Goal: Information Seeking & Learning: Learn about a topic

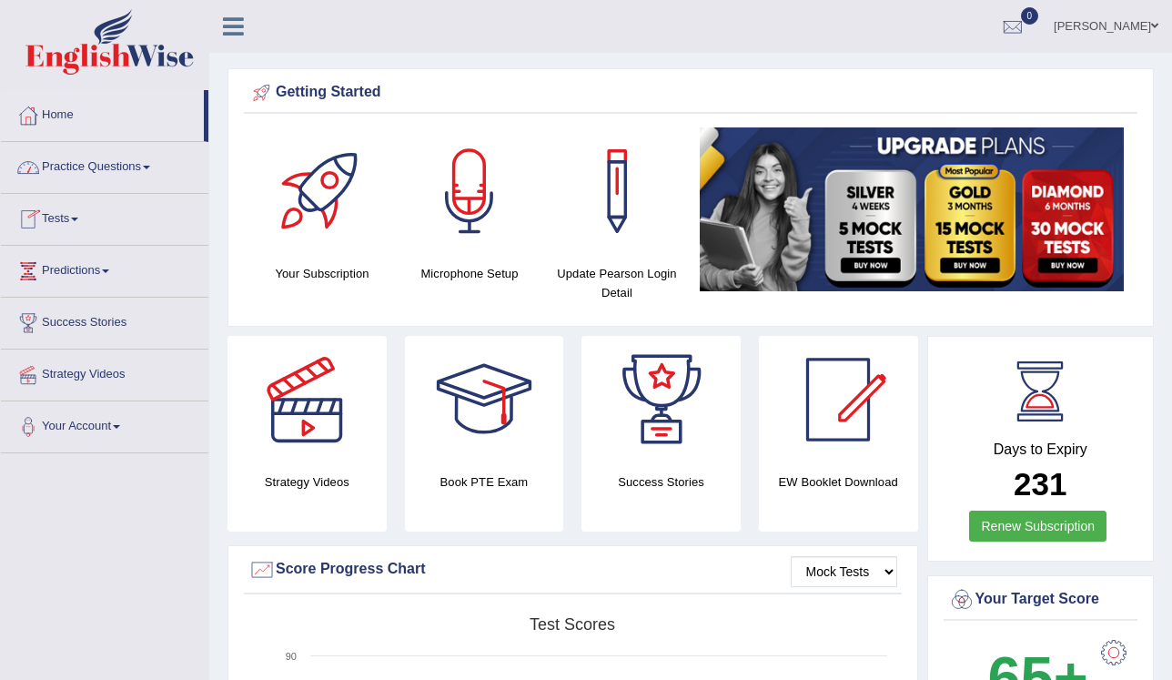
click at [124, 162] on link "Practice Questions" at bounding box center [105, 165] width 208 height 46
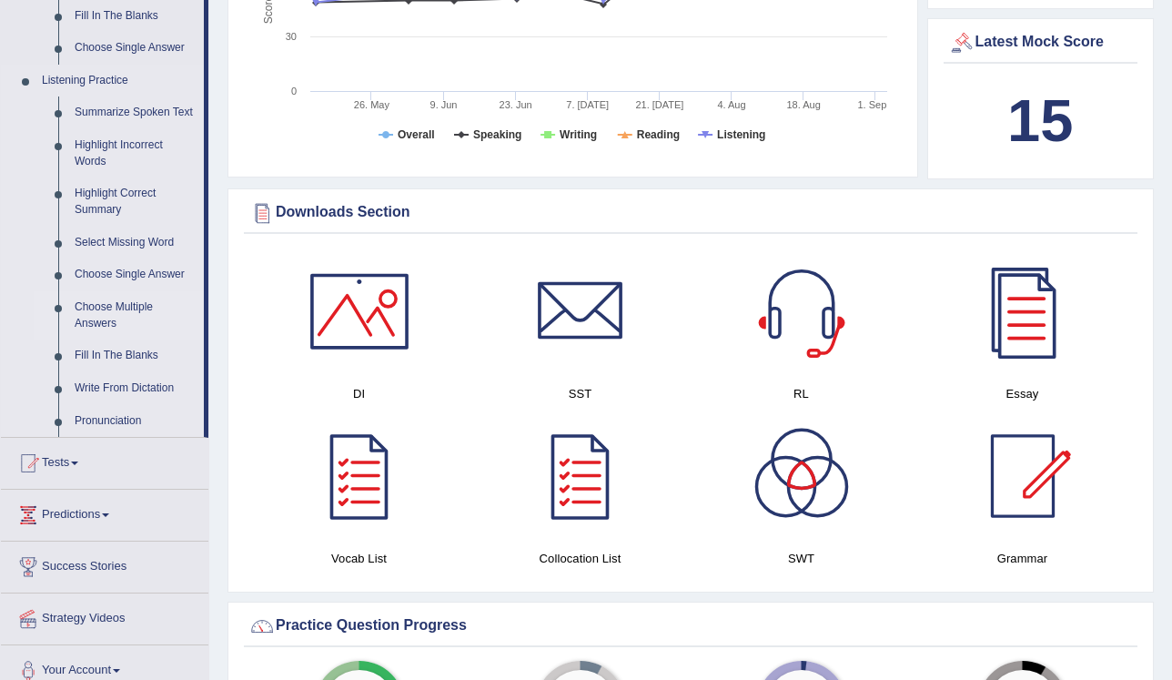
scroll to position [874, 0]
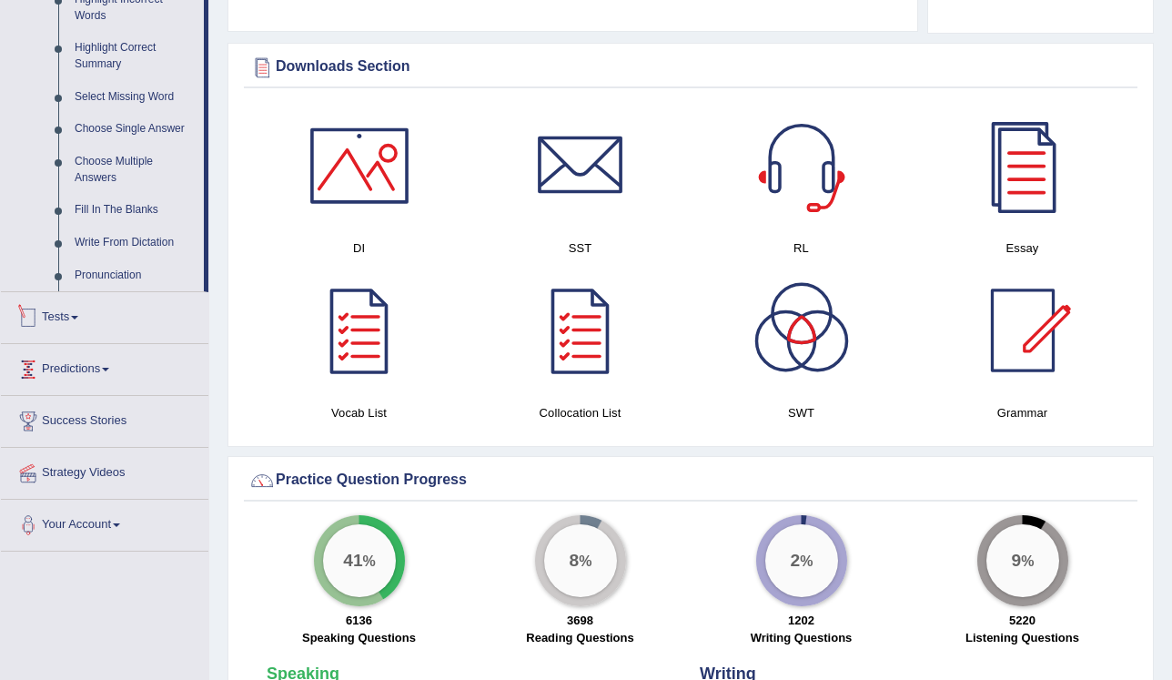
click at [76, 322] on link "Tests" at bounding box center [105, 315] width 208 height 46
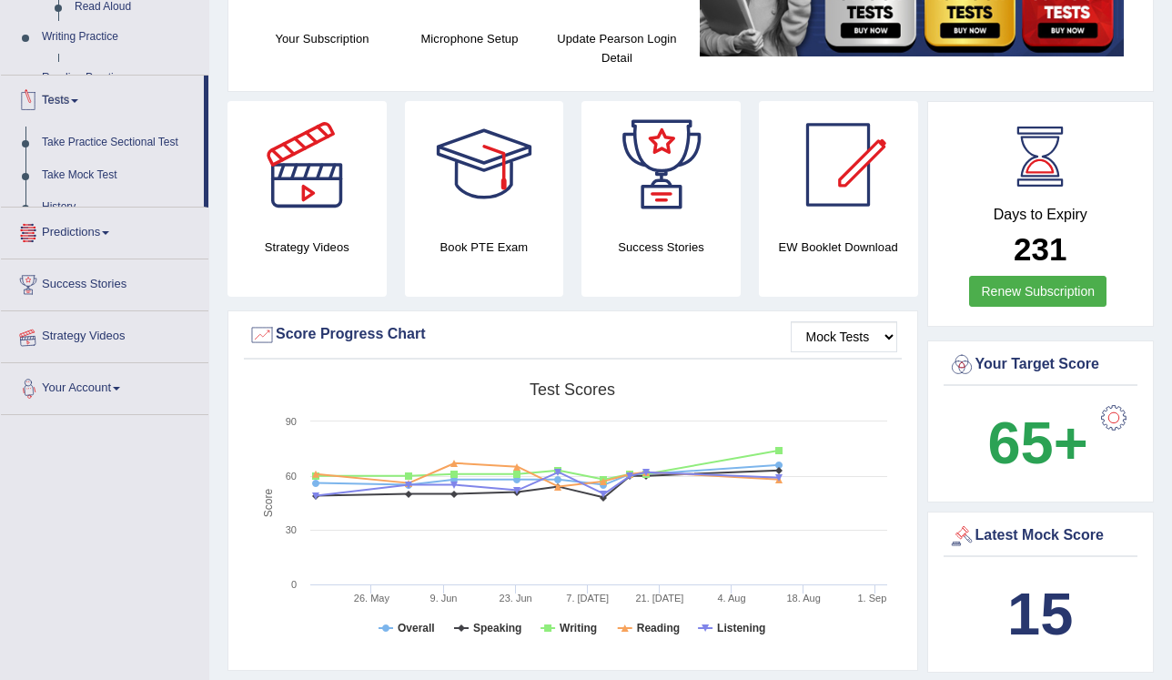
scroll to position [197, 0]
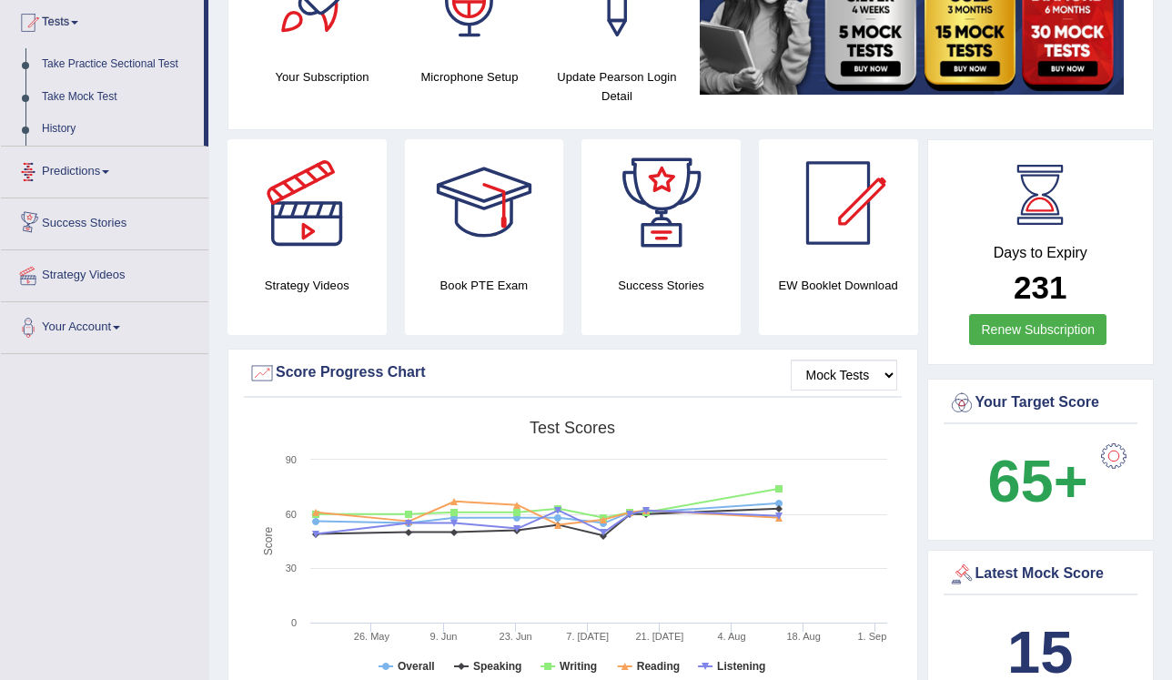
click at [102, 181] on link "Predictions" at bounding box center [105, 170] width 208 height 46
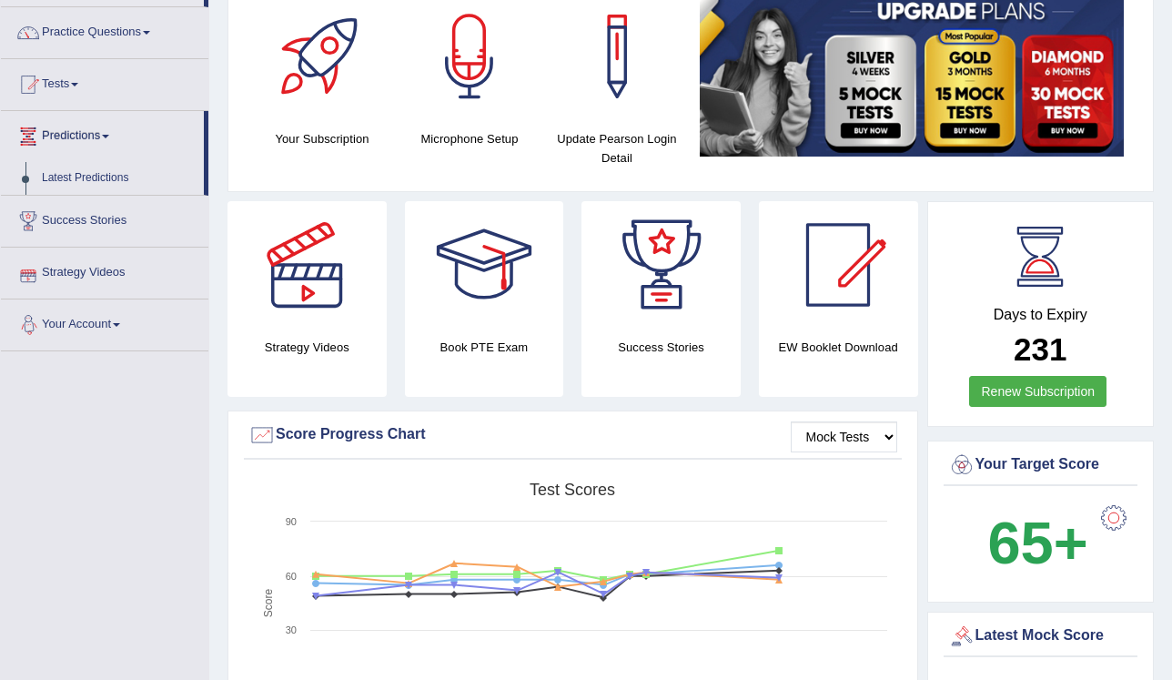
scroll to position [51, 0]
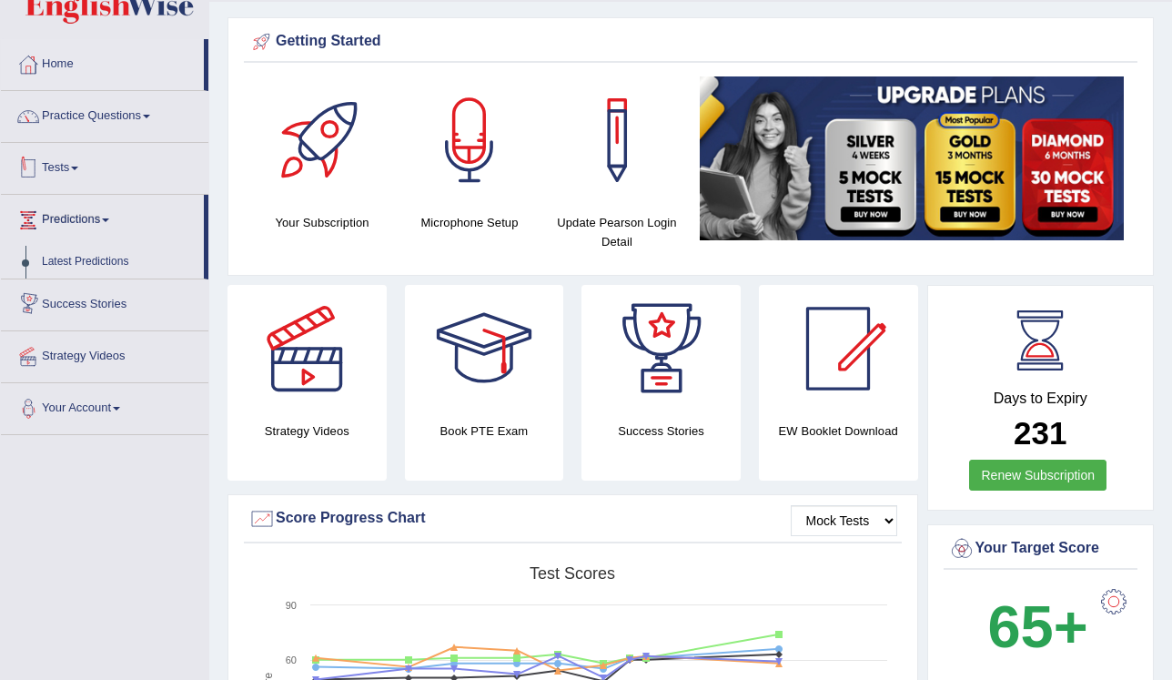
click at [74, 166] on link "Tests" at bounding box center [105, 166] width 208 height 46
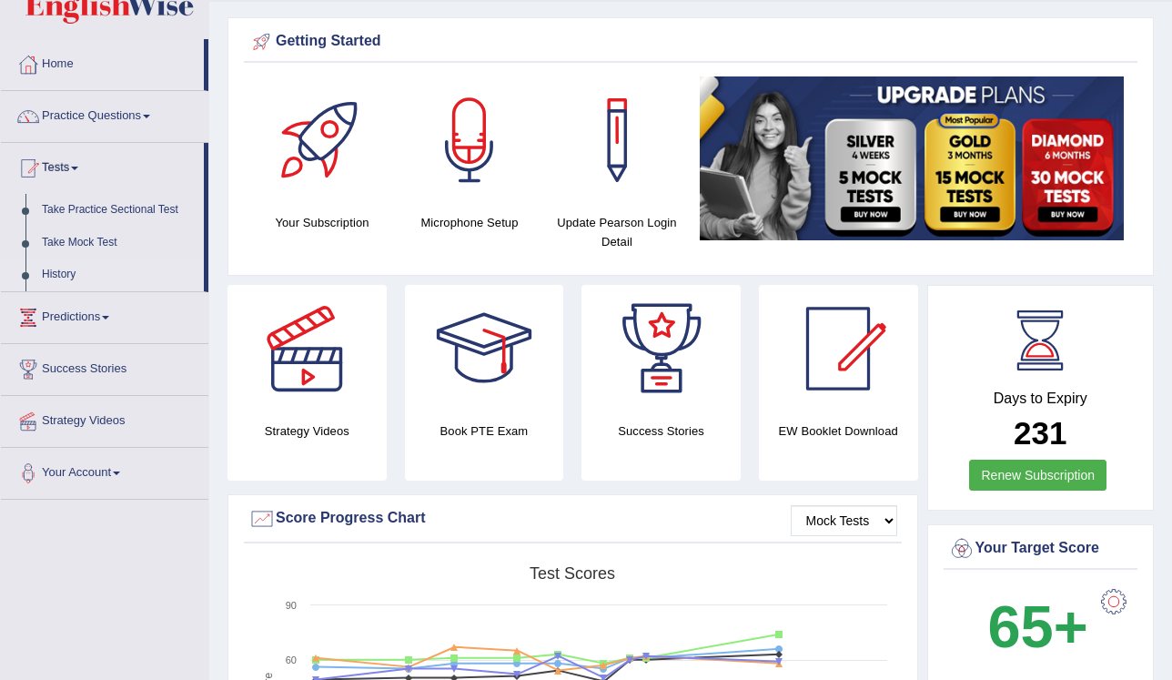
click at [72, 275] on link "History" at bounding box center [119, 275] width 170 height 33
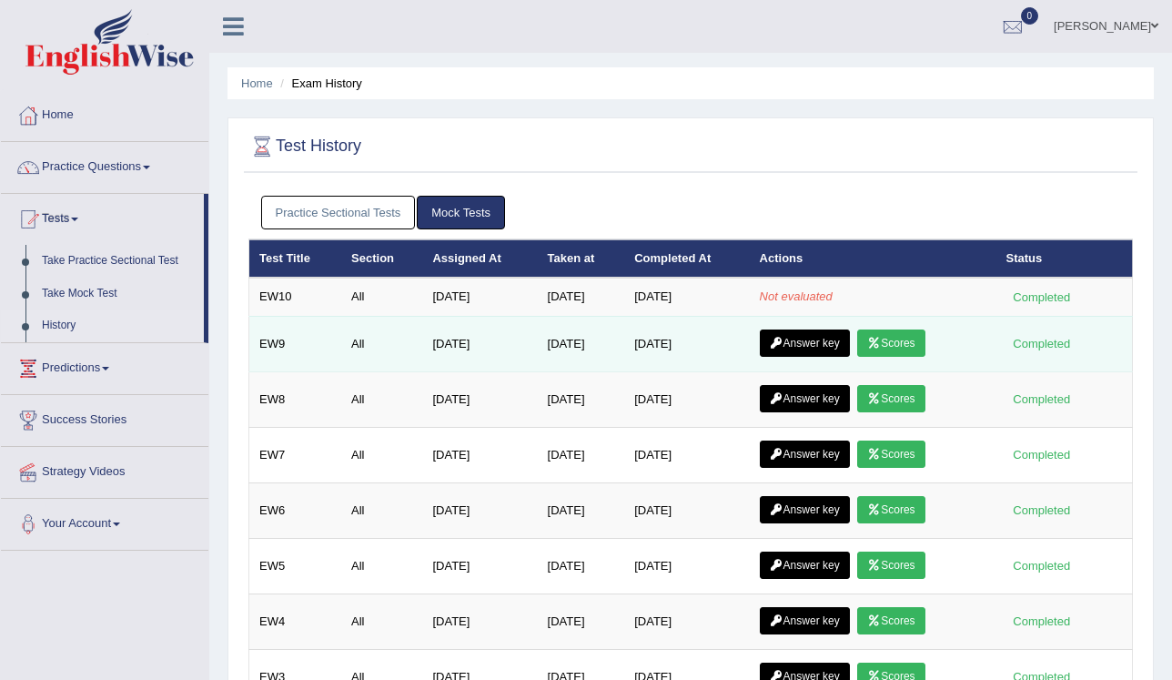
click at [812, 339] on link "Answer key" at bounding box center [805, 343] width 90 height 27
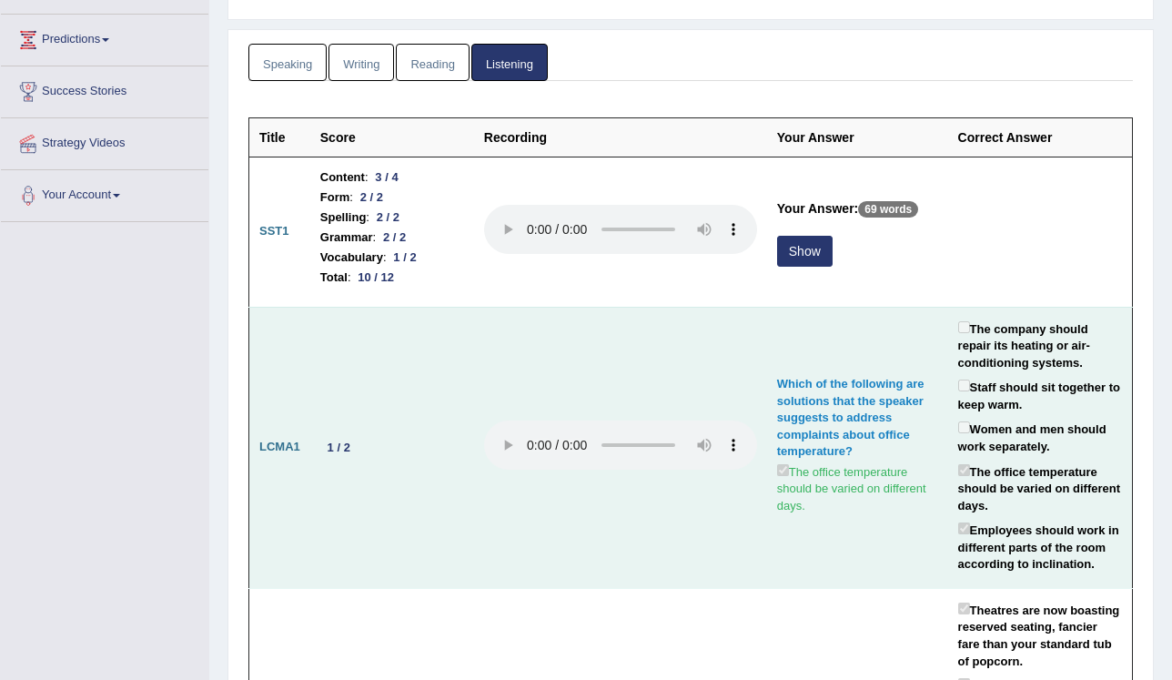
scroll to position [100, 0]
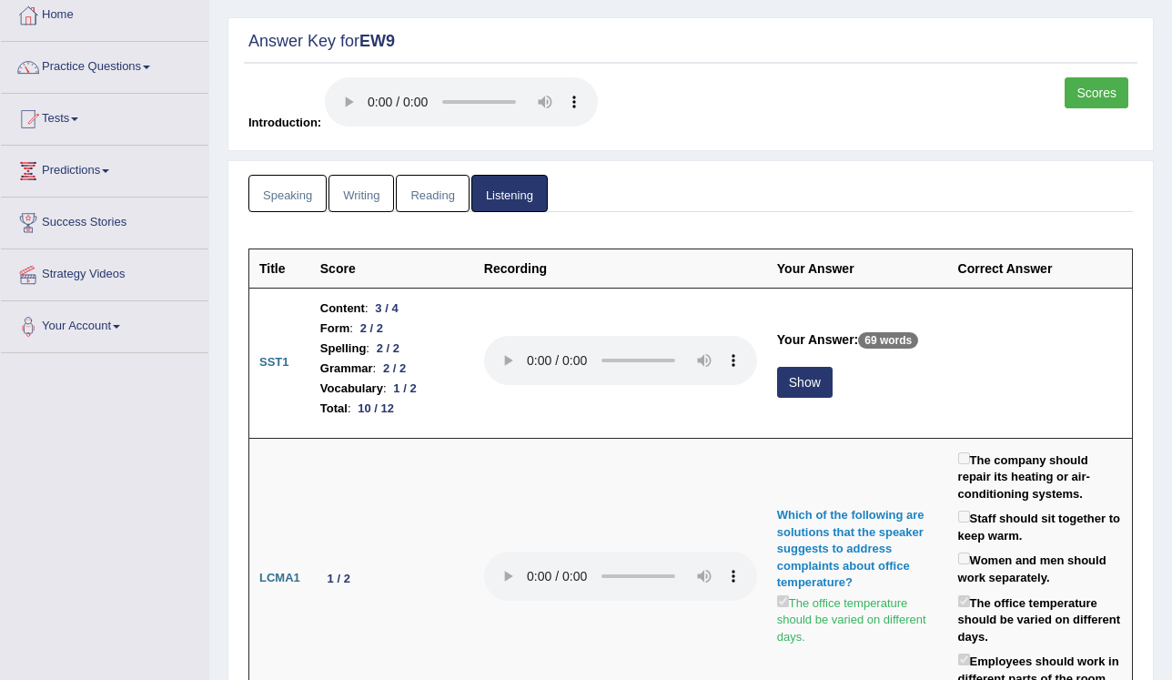
click at [356, 207] on link "Writing" at bounding box center [362, 193] width 66 height 37
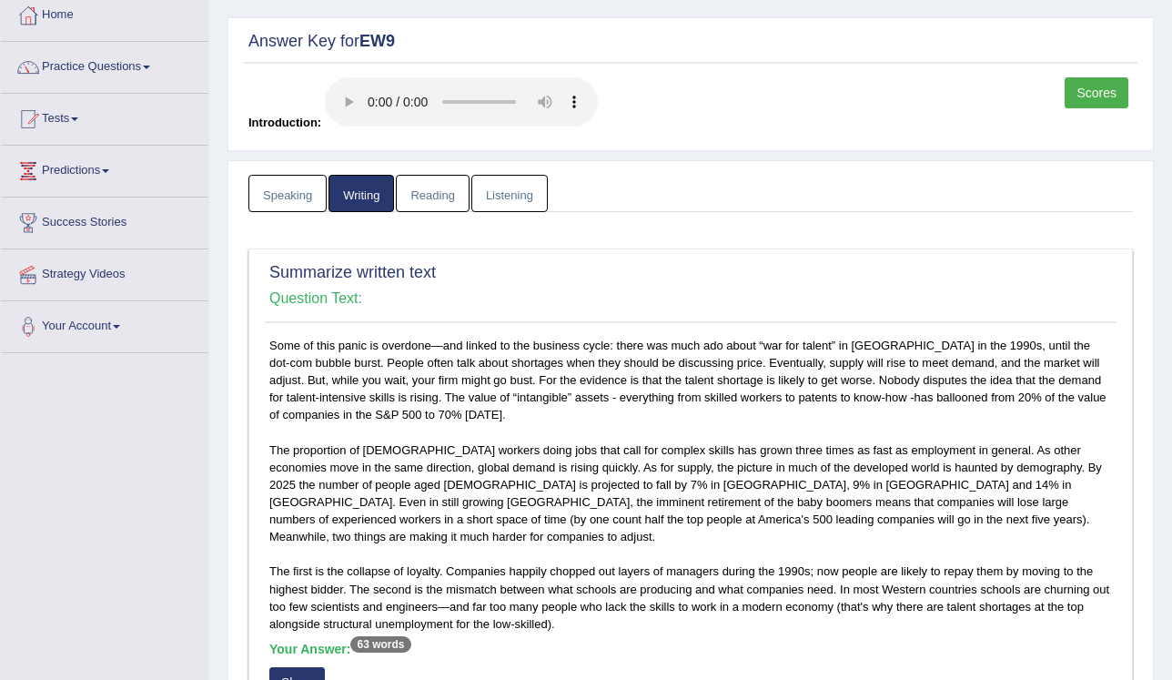
click at [299, 202] on link "Speaking" at bounding box center [288, 193] width 78 height 37
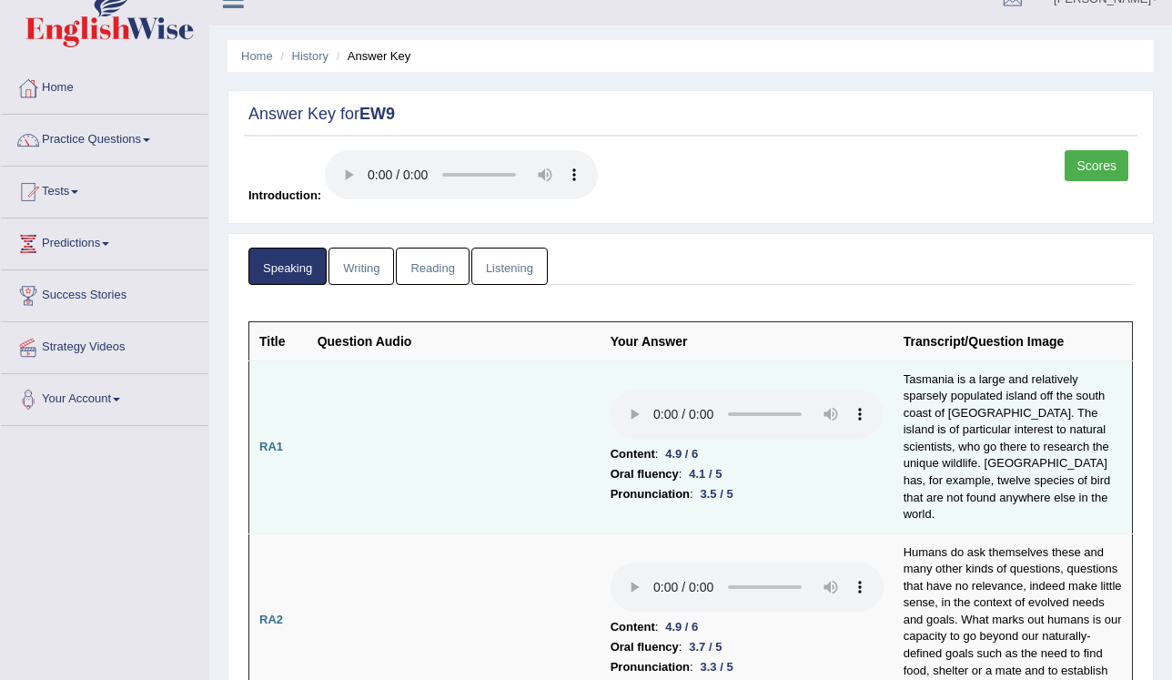
scroll to position [0, 0]
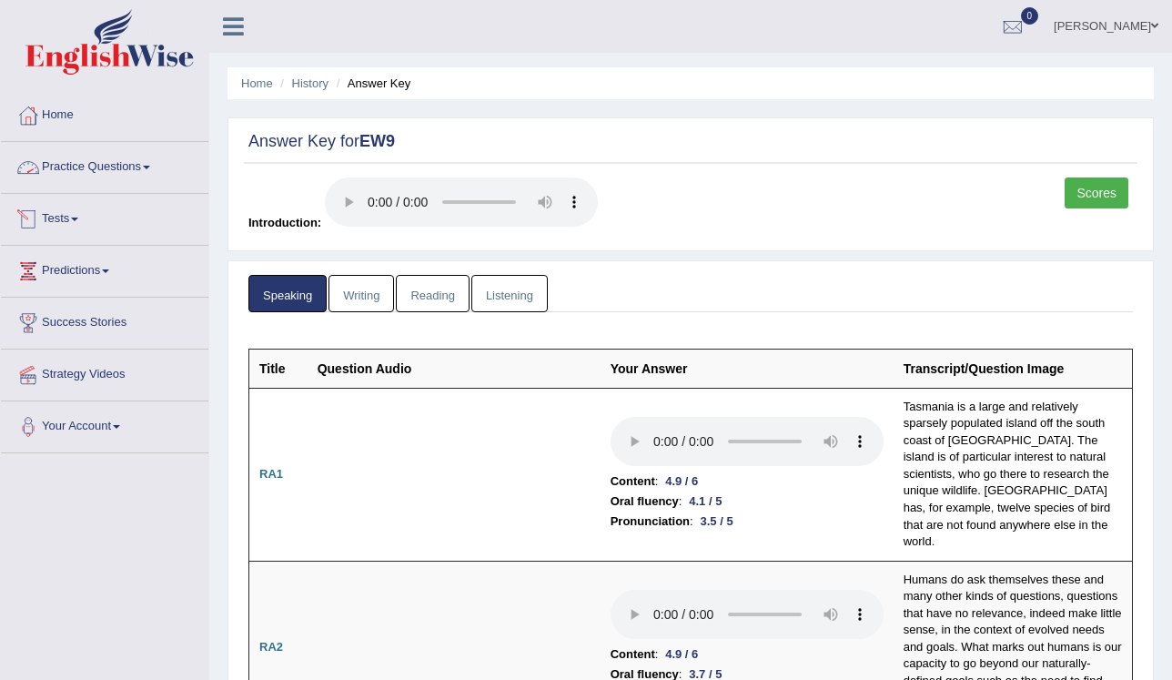
click at [102, 171] on link "Practice Questions" at bounding box center [105, 165] width 208 height 46
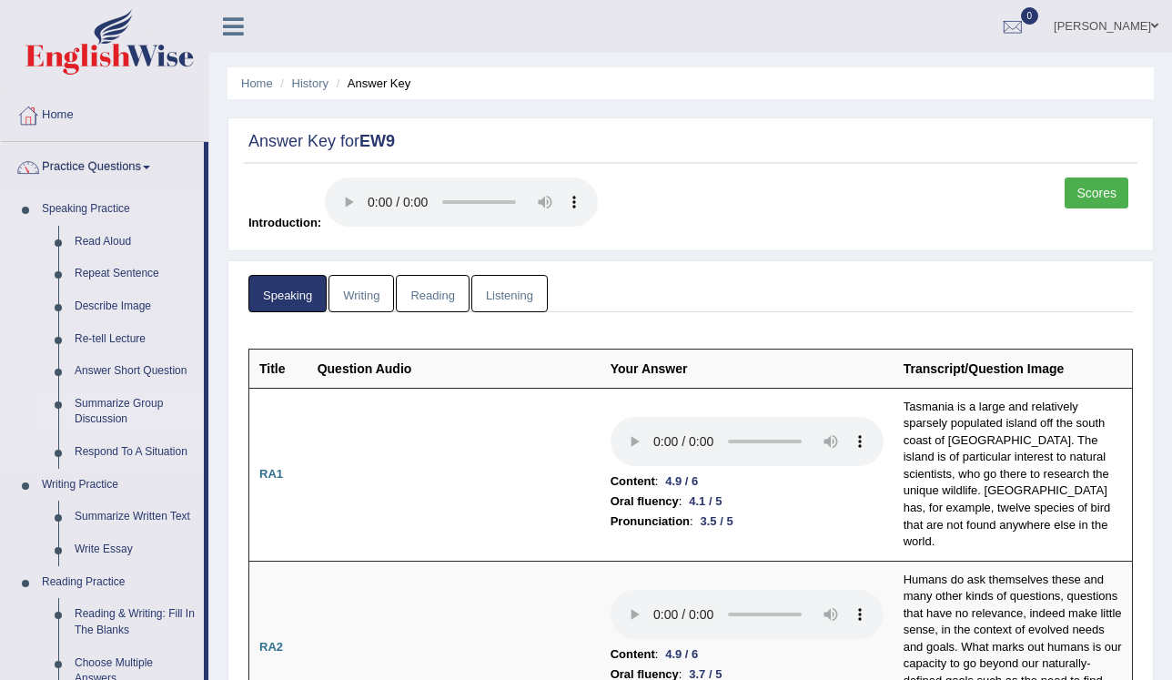
click at [125, 400] on link "Summarize Group Discussion" at bounding box center [134, 412] width 137 height 48
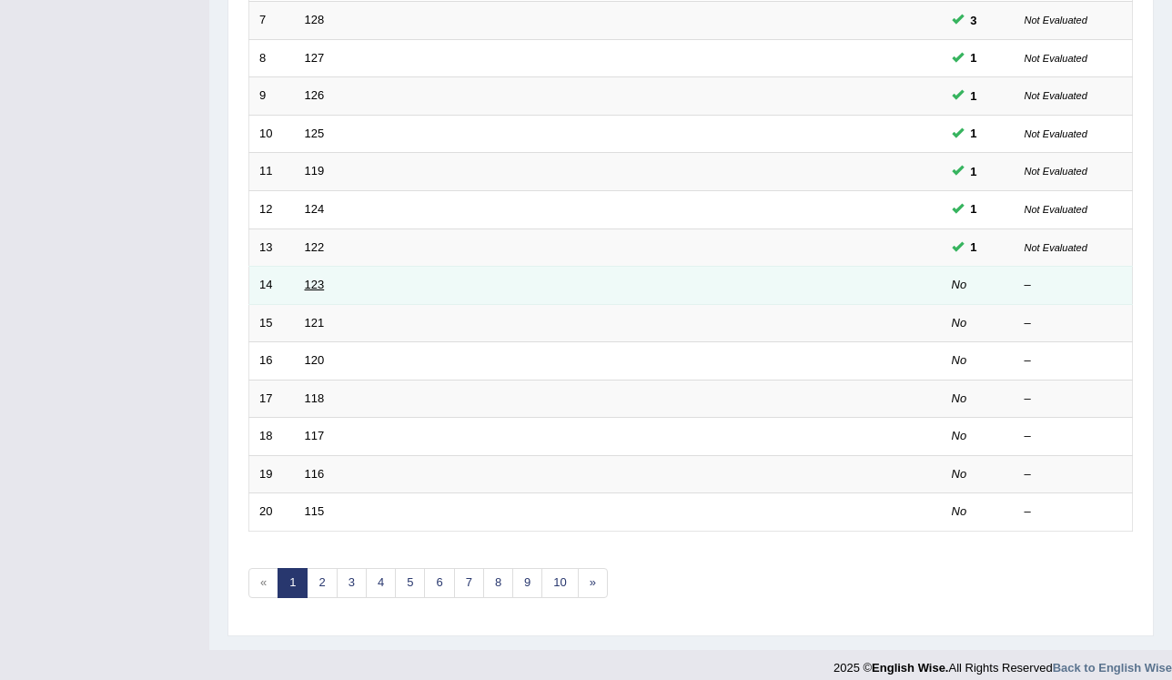
click at [312, 283] on link "123" at bounding box center [315, 285] width 20 height 14
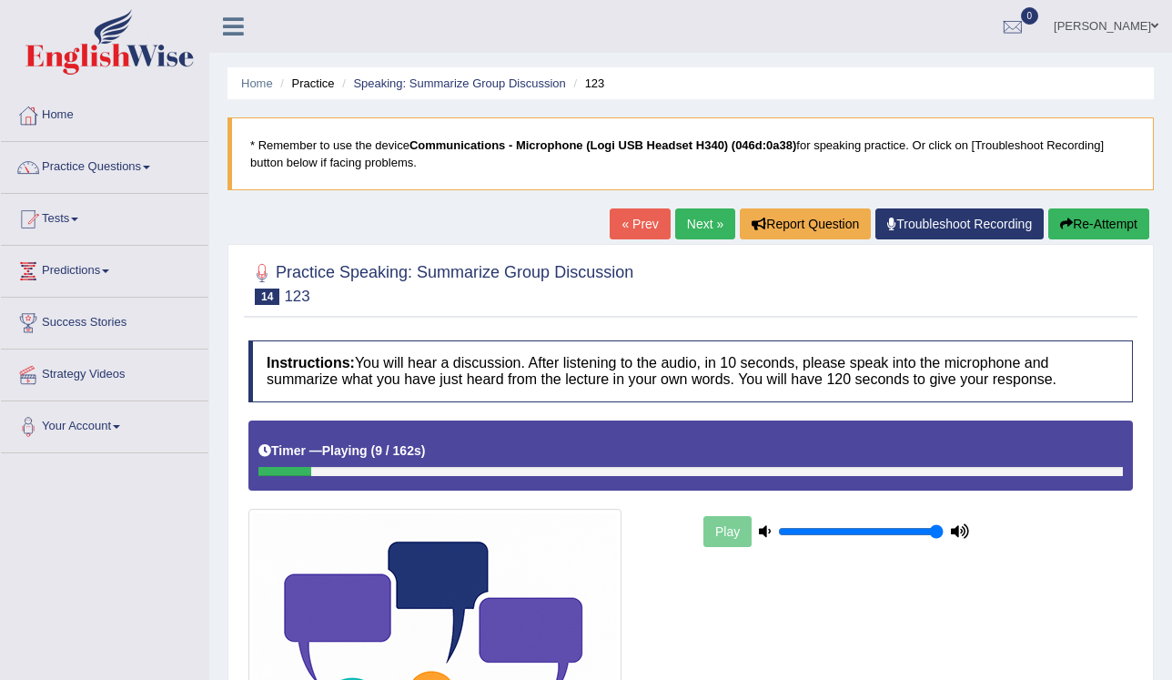
click at [1081, 226] on button "Re-Attempt" at bounding box center [1099, 223] width 101 height 31
click at [1070, 218] on icon "button" at bounding box center [1067, 224] width 13 height 13
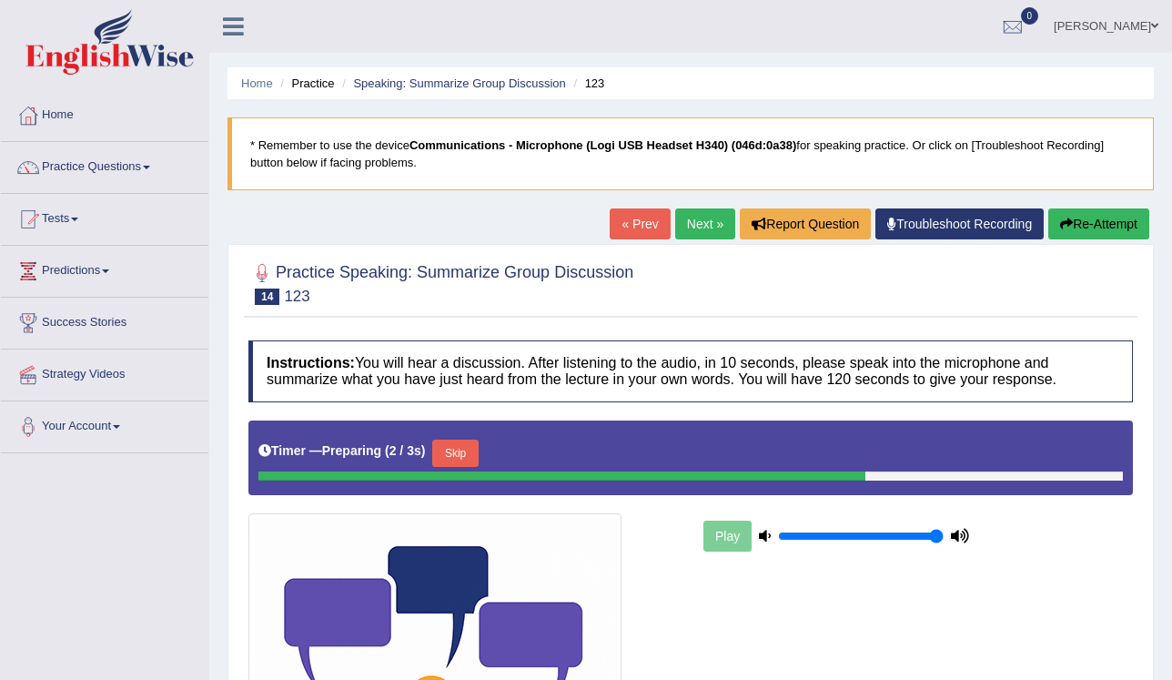
click at [463, 448] on button "Skip" at bounding box center [455, 453] width 46 height 27
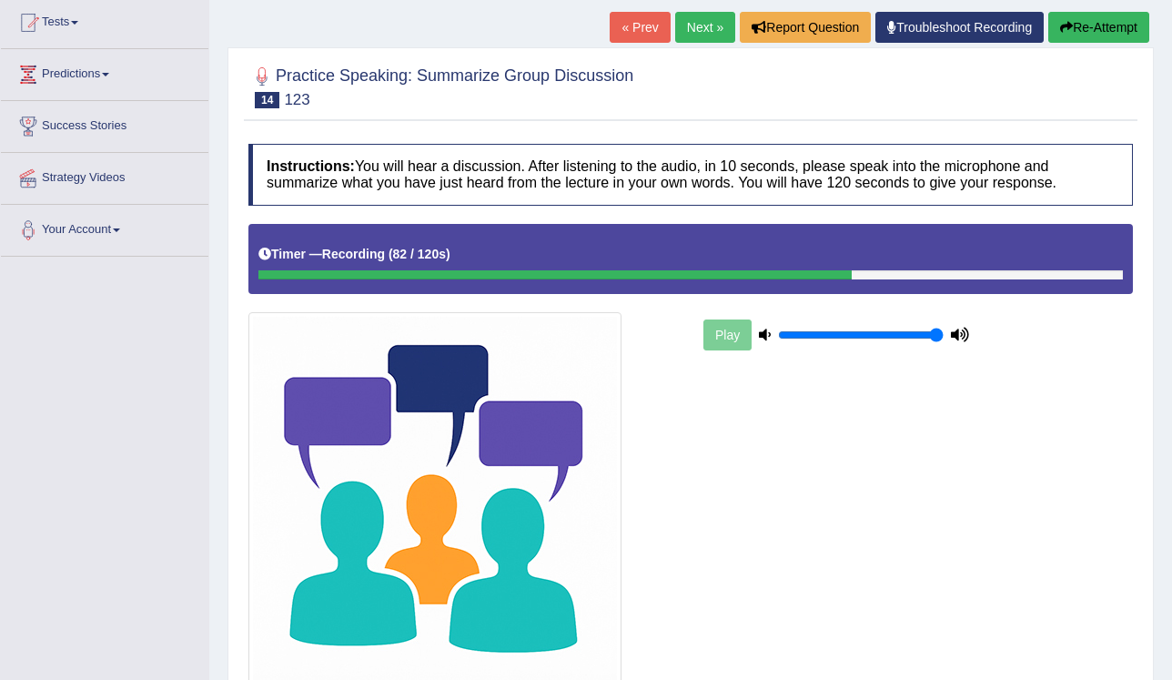
scroll to position [218, 0]
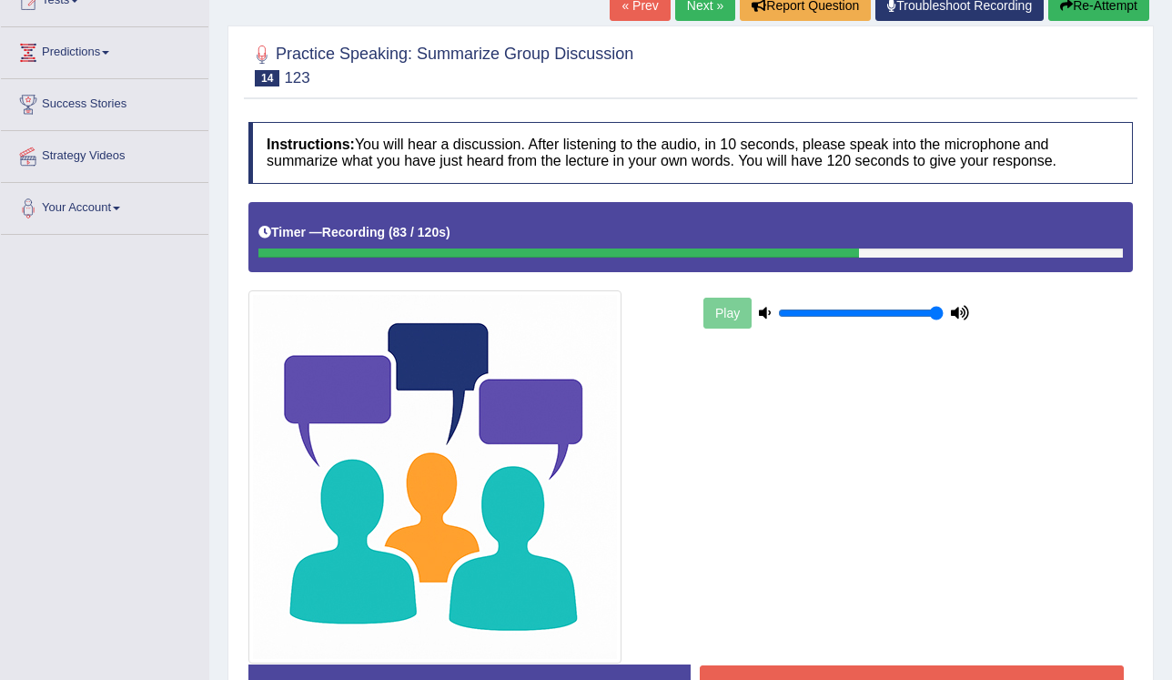
click at [949, 670] on button "Stop Recording" at bounding box center [912, 686] width 424 height 42
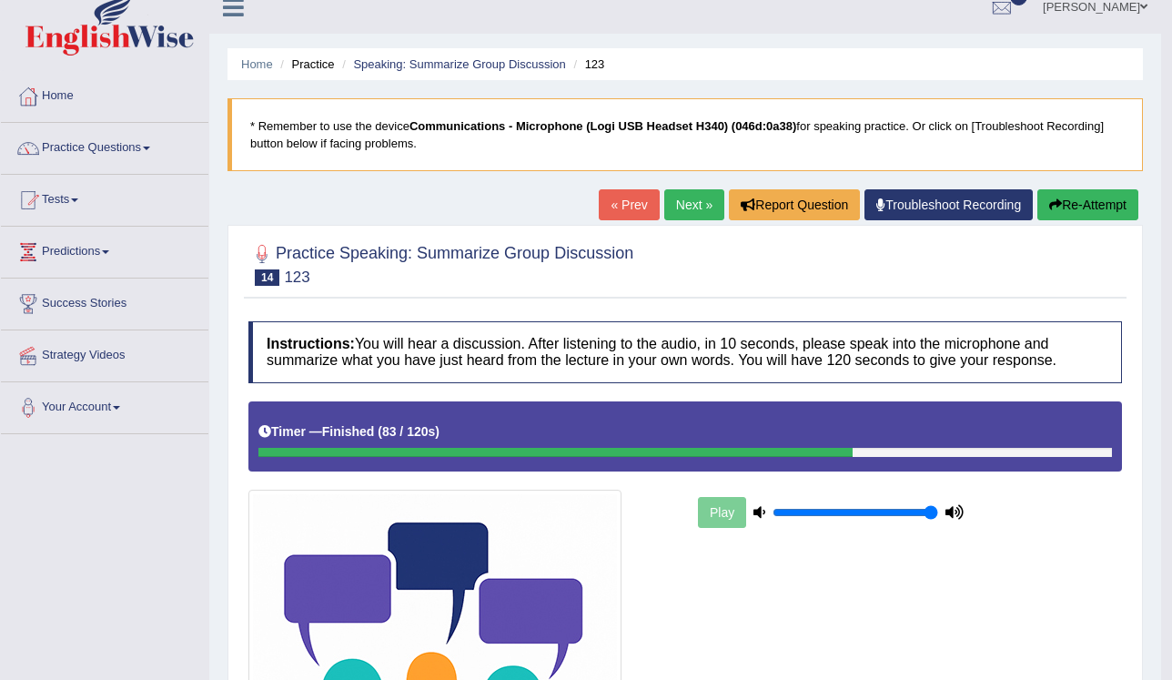
scroll to position [0, 0]
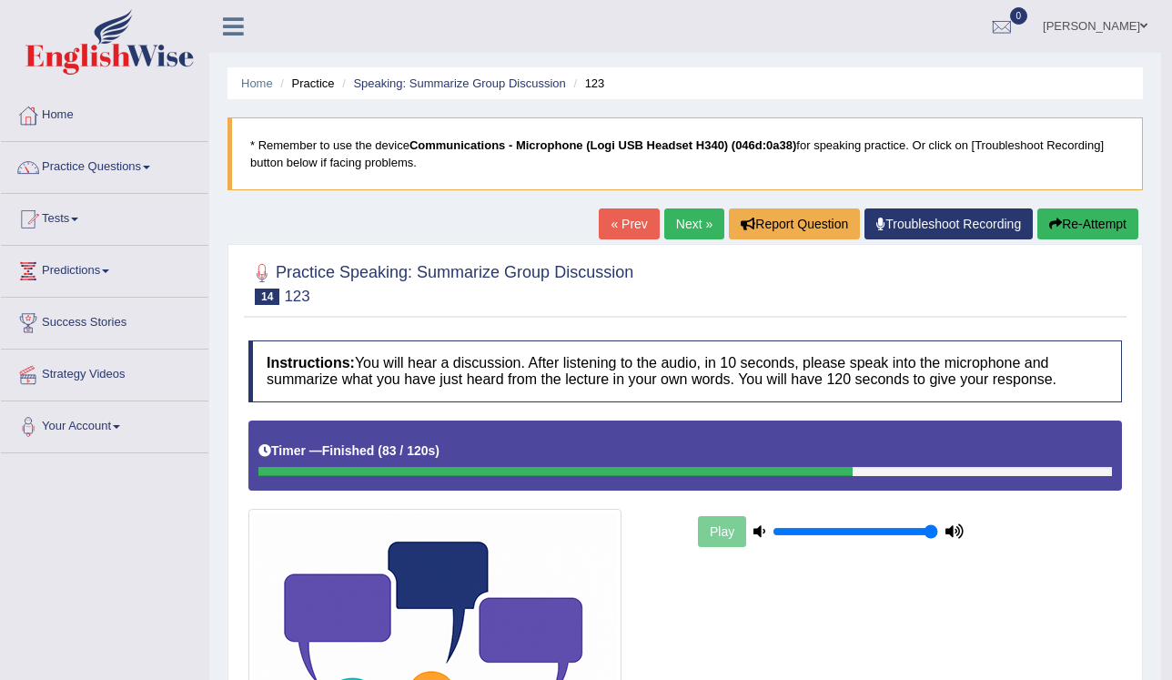
click at [693, 233] on link "Next »" at bounding box center [695, 223] width 60 height 31
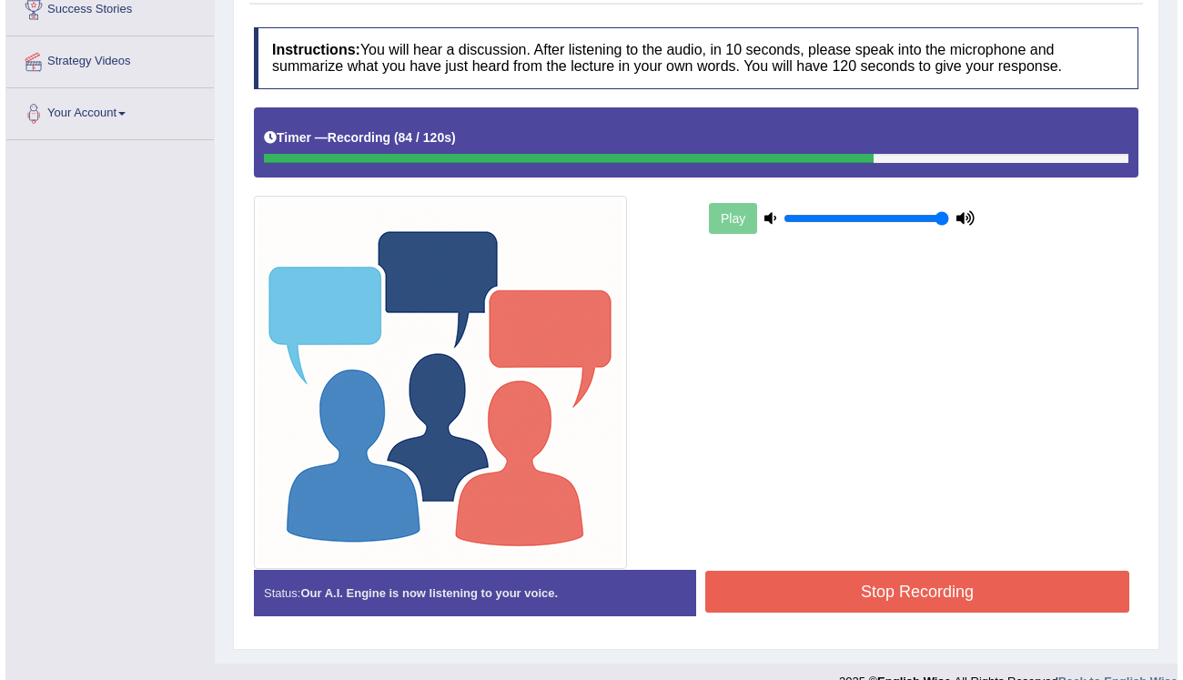
scroll to position [340, 0]
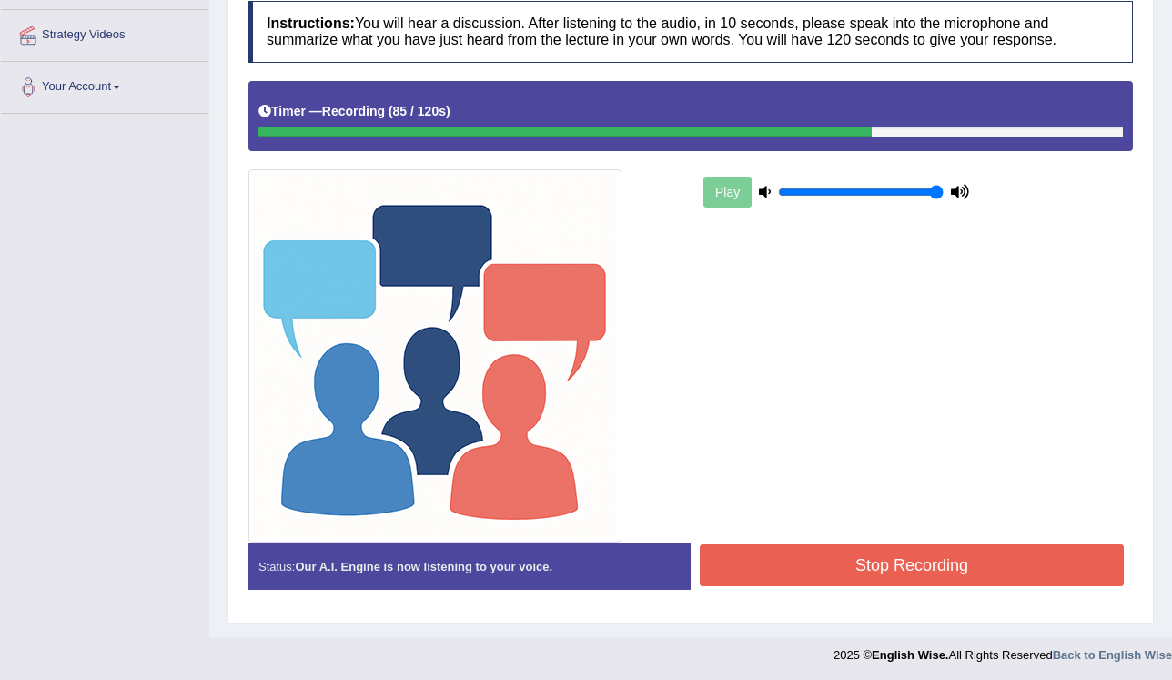
click at [872, 550] on button "Stop Recording" at bounding box center [912, 565] width 424 height 42
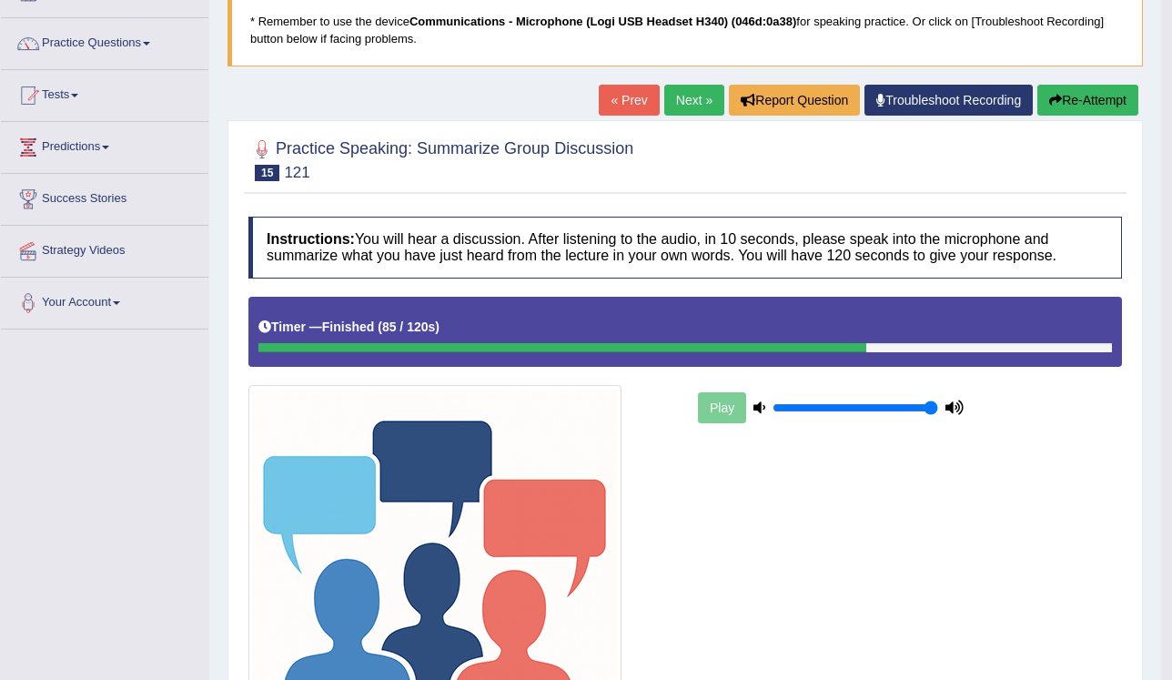
scroll to position [0, 0]
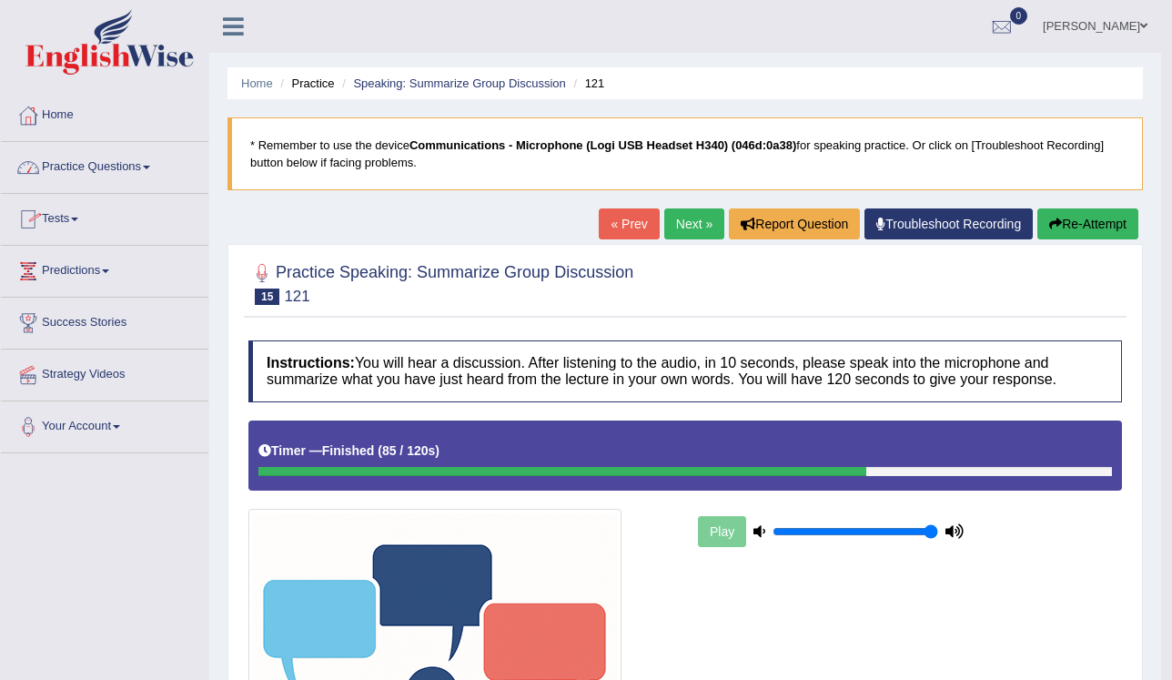
click at [112, 178] on link "Practice Questions" at bounding box center [105, 165] width 208 height 46
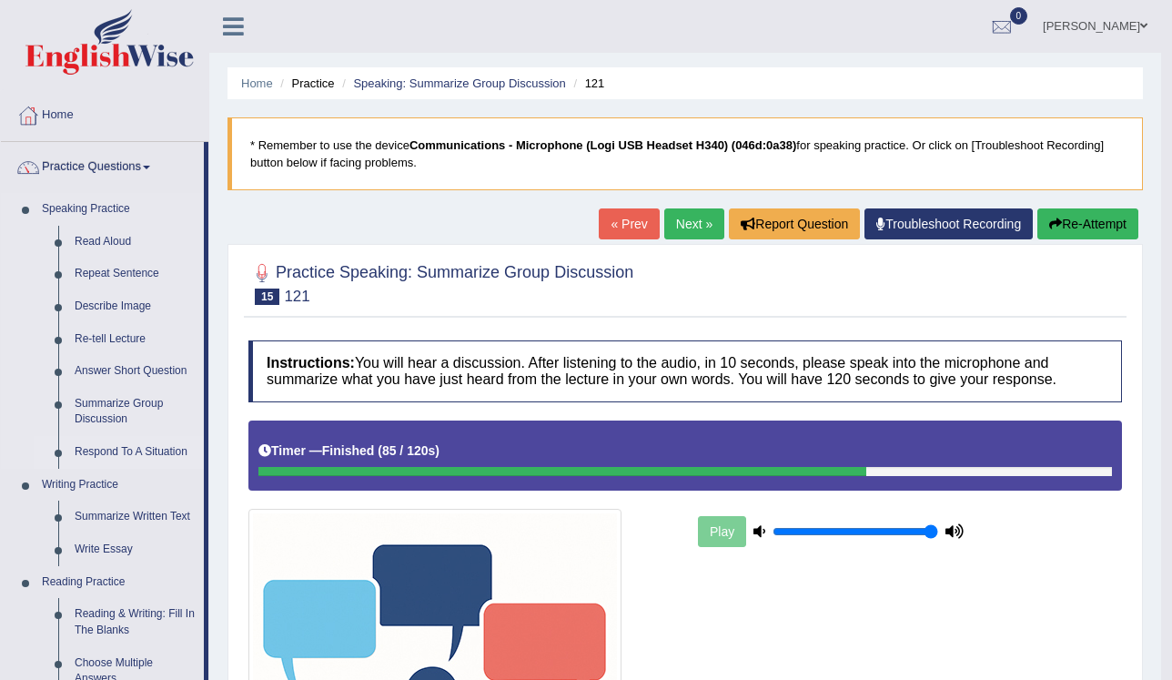
click at [119, 458] on link "Respond To A Situation" at bounding box center [134, 452] width 137 height 33
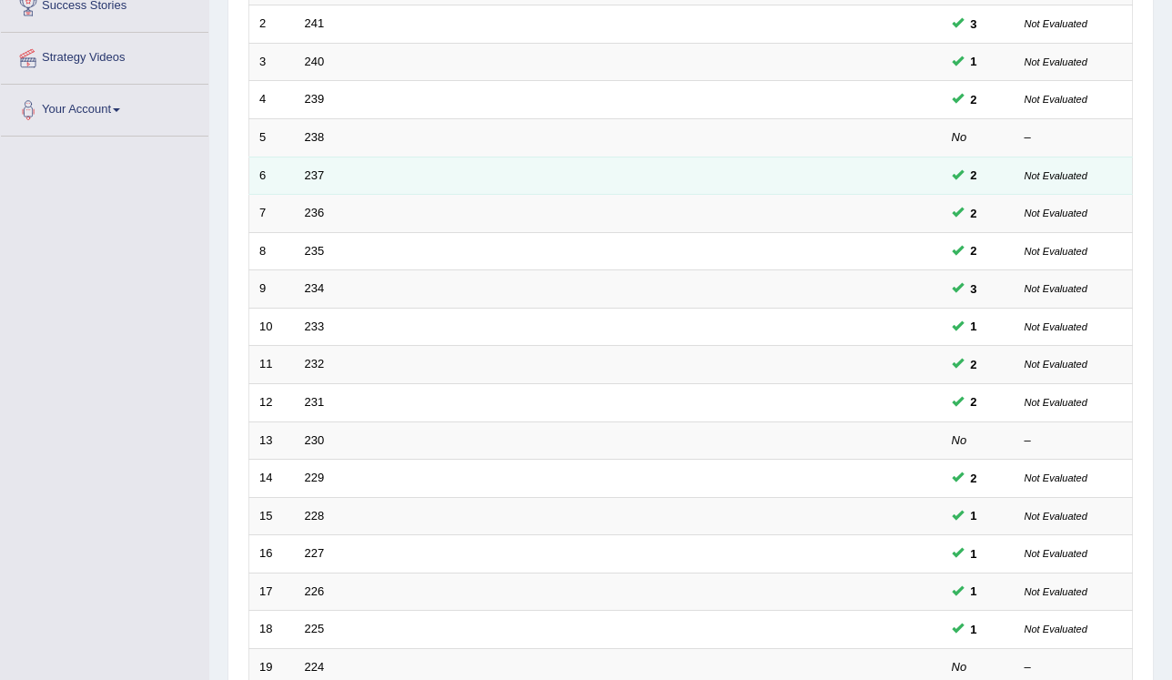
scroll to position [156, 0]
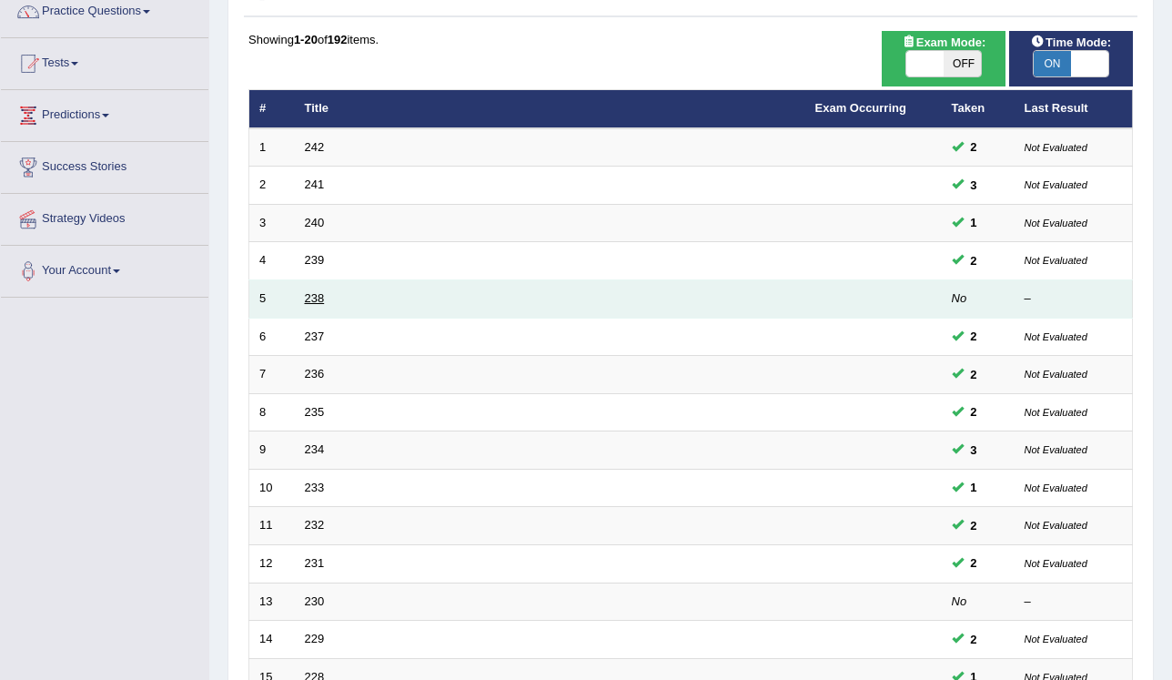
click at [324, 296] on link "238" at bounding box center [315, 298] width 20 height 14
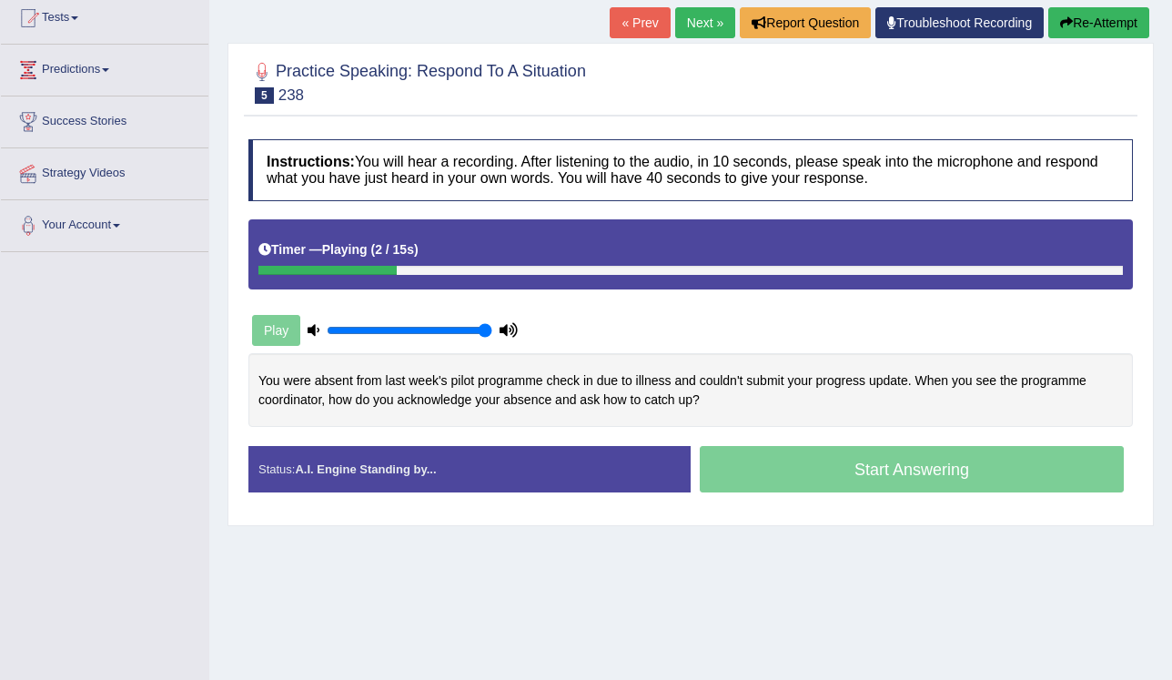
scroll to position [276, 0]
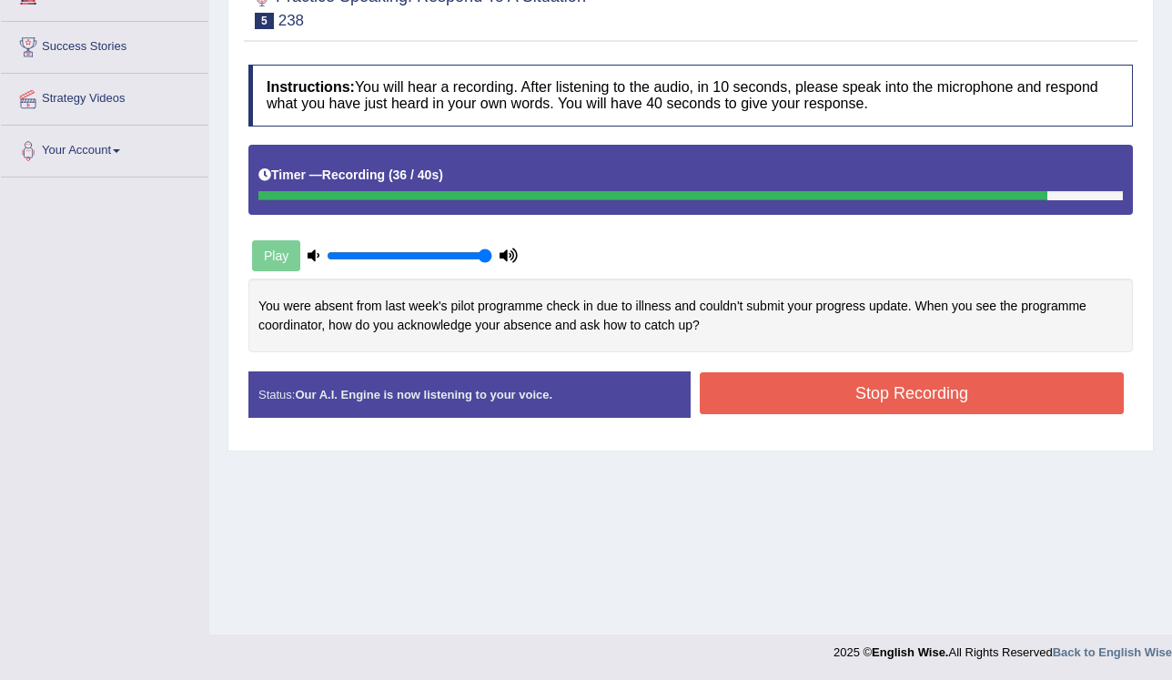
click at [746, 387] on button "Stop Recording" at bounding box center [912, 393] width 424 height 42
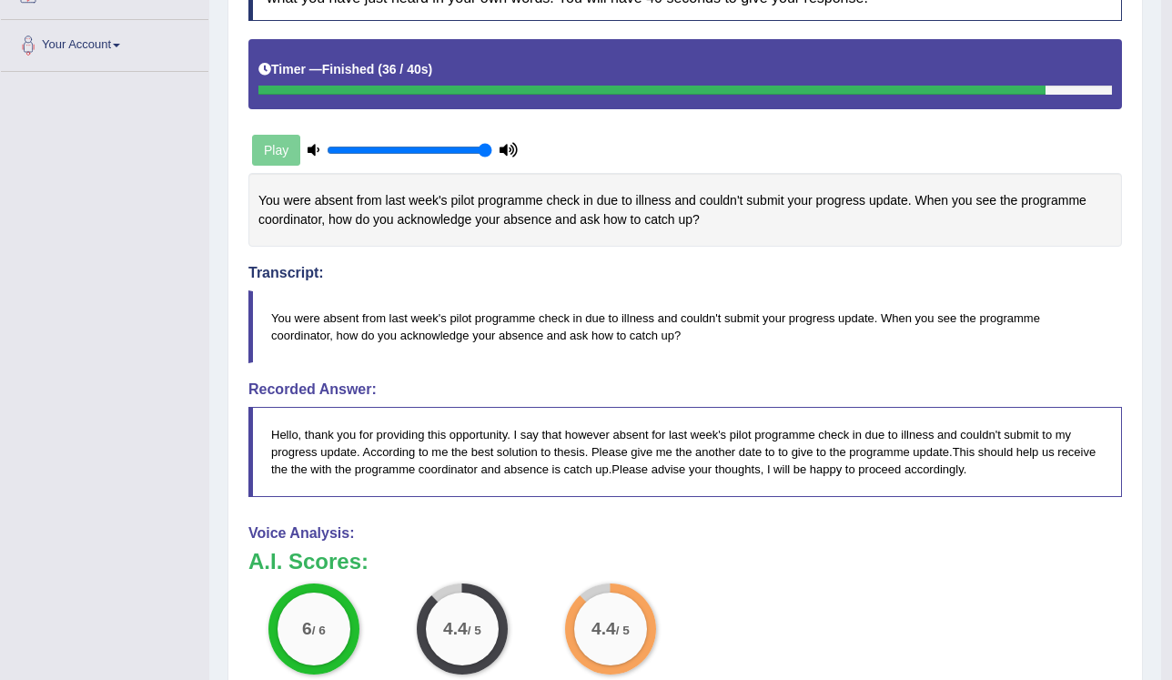
scroll to position [97, 0]
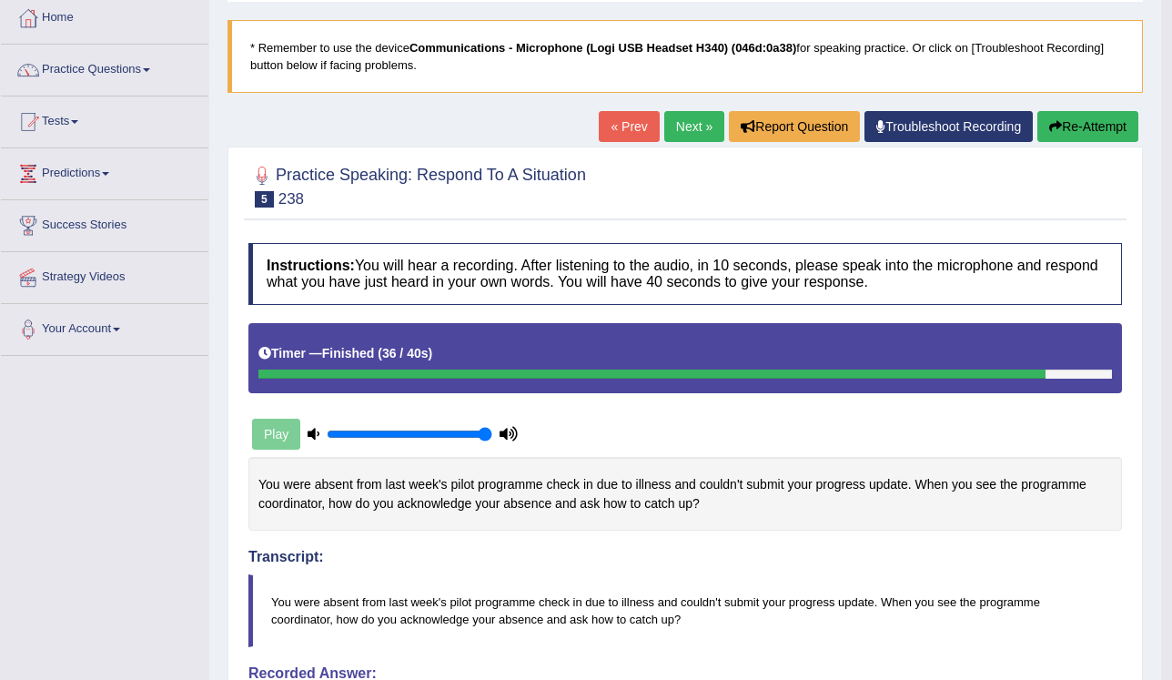
click at [1111, 123] on button "Re-Attempt" at bounding box center [1088, 126] width 101 height 31
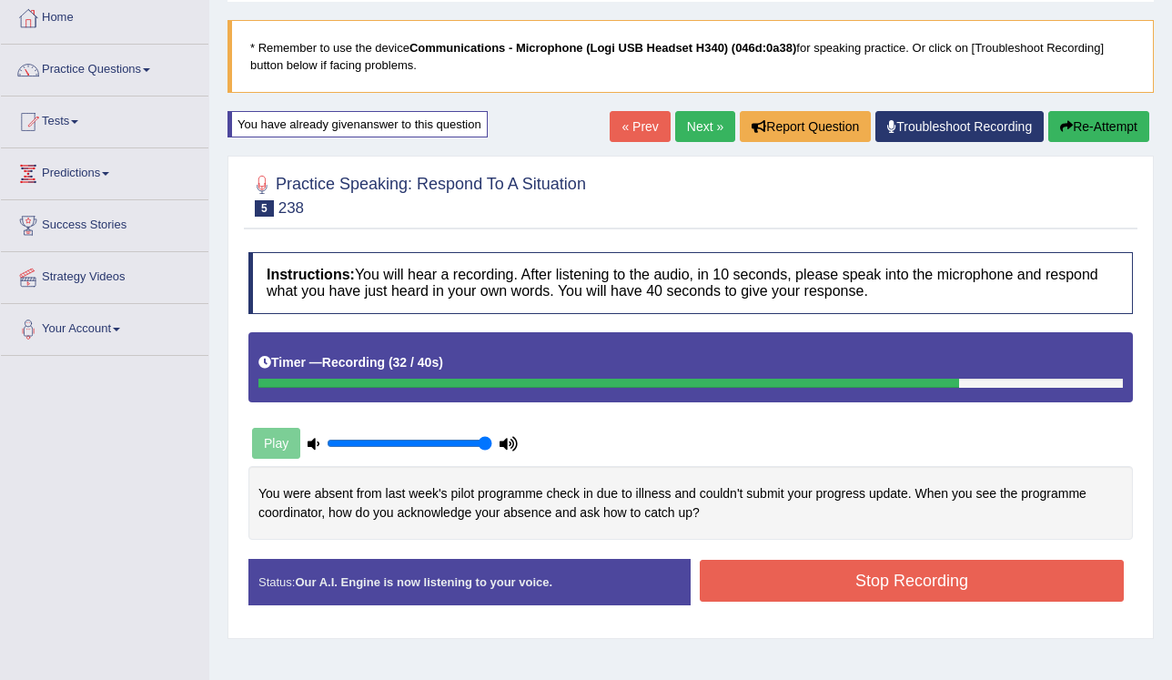
click at [783, 575] on button "Stop Recording" at bounding box center [912, 581] width 424 height 42
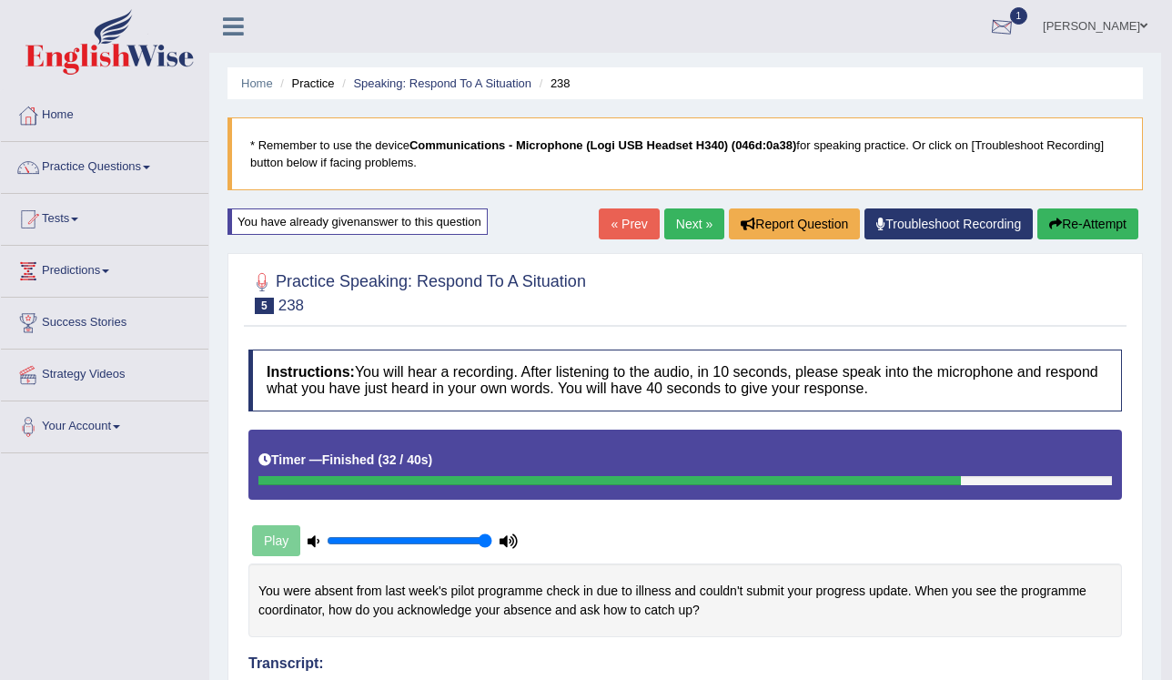
click at [1016, 27] on div at bounding box center [1002, 27] width 27 height 27
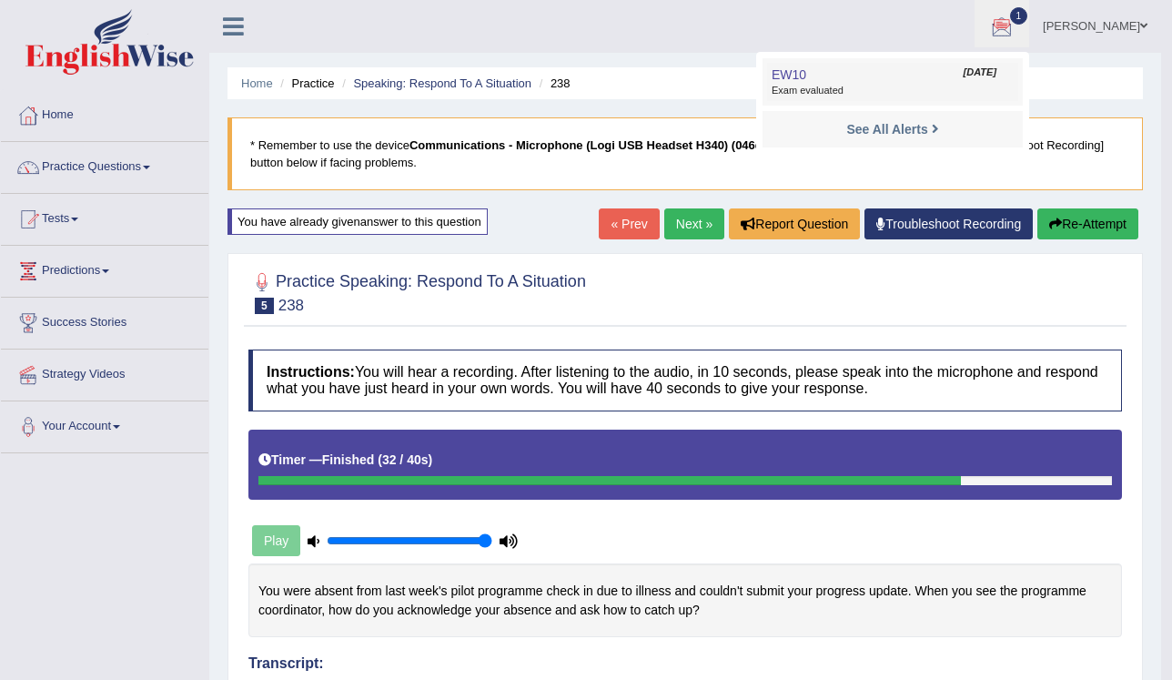
click at [808, 89] on span "Exam evaluated" at bounding box center [893, 91] width 242 height 15
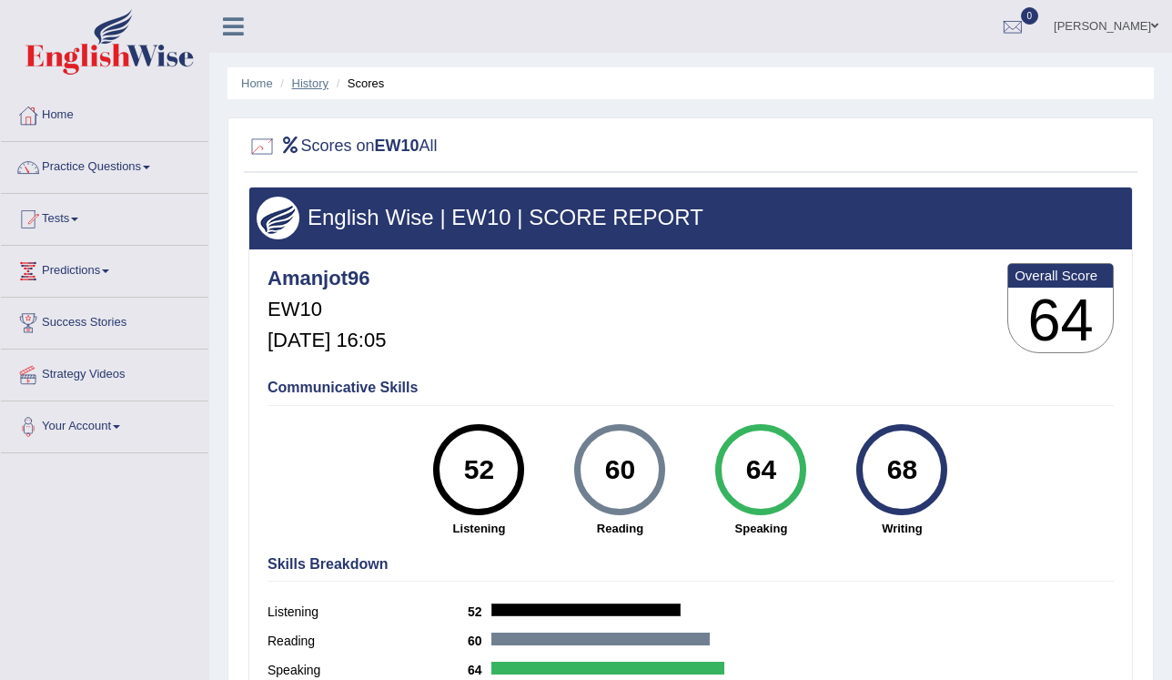
click at [317, 84] on link "History" at bounding box center [310, 83] width 36 height 14
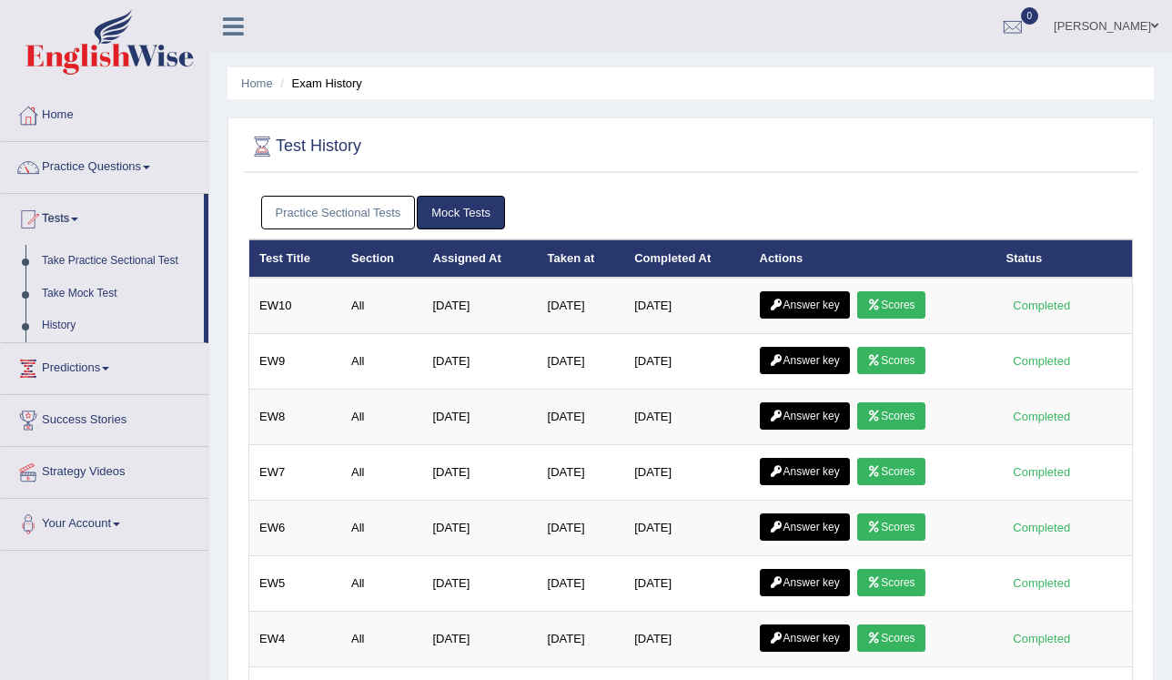
click at [350, 214] on link "Practice Sectional Tests" at bounding box center [338, 213] width 155 height 34
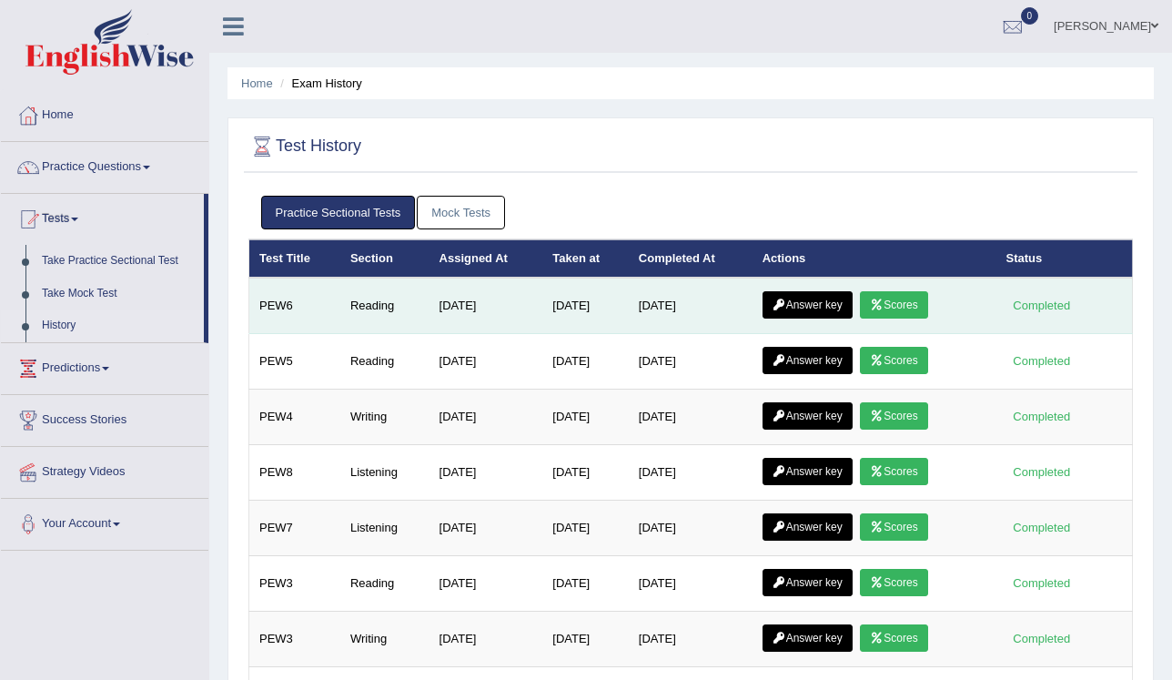
click at [805, 294] on link "Answer key" at bounding box center [808, 304] width 90 height 27
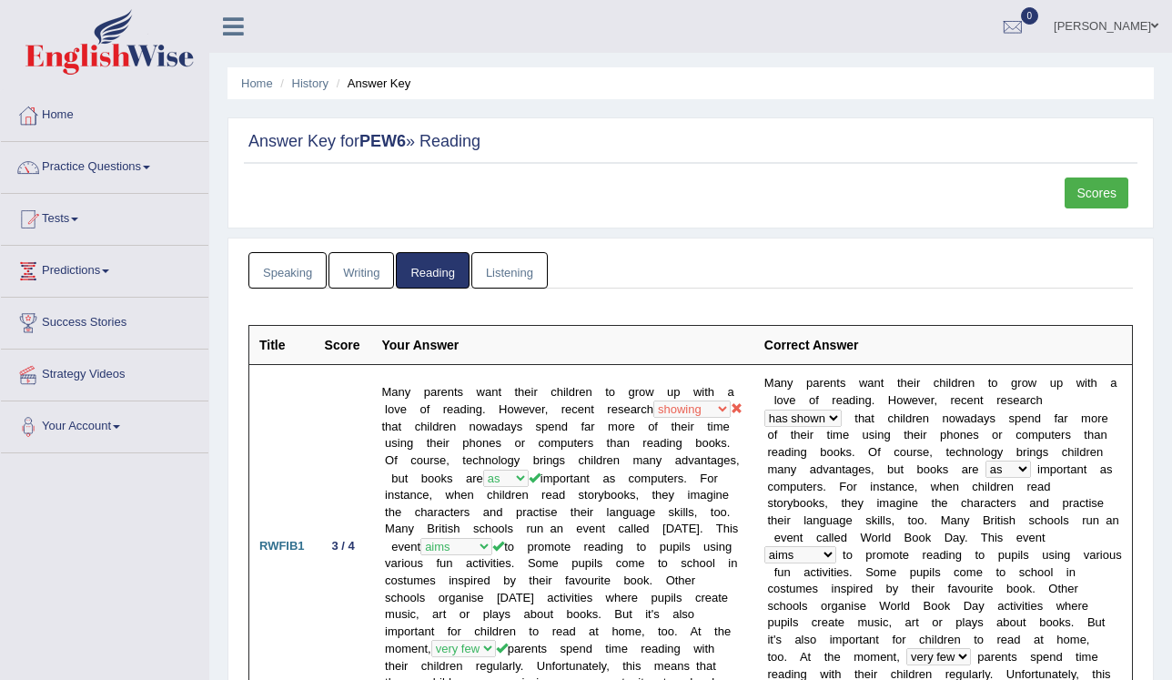
click at [284, 262] on link "Speaking" at bounding box center [288, 270] width 78 height 37
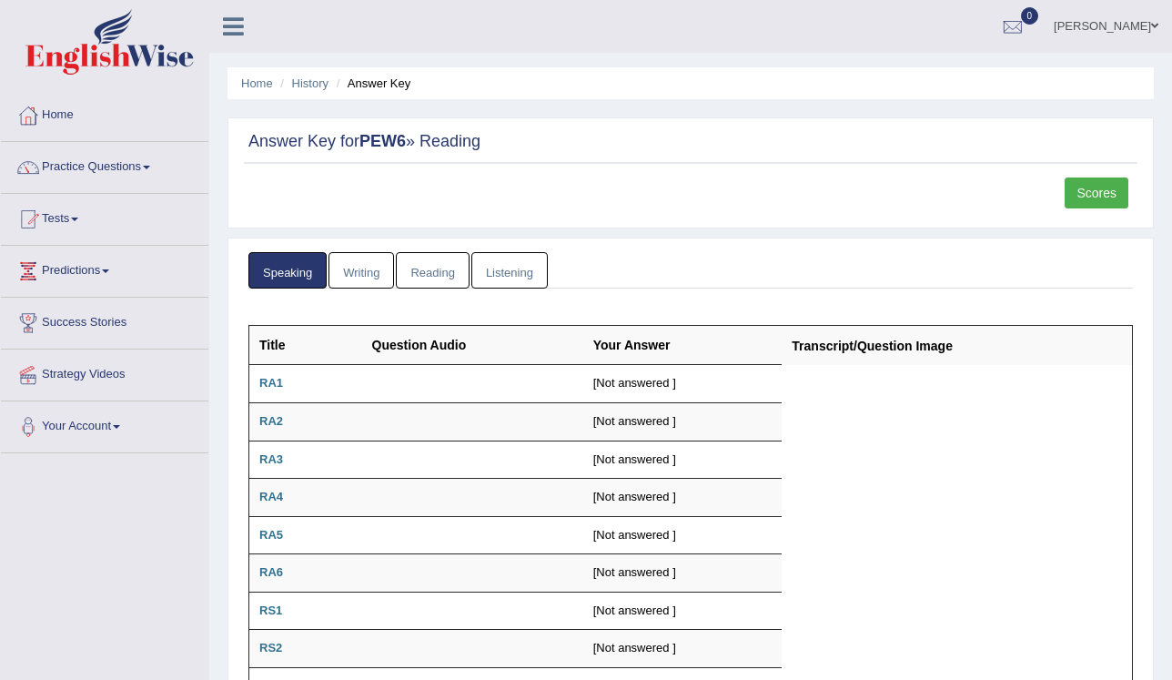
click at [286, 262] on link "Speaking" at bounding box center [288, 270] width 78 height 37
click at [68, 116] on link "Home" at bounding box center [105, 113] width 208 height 46
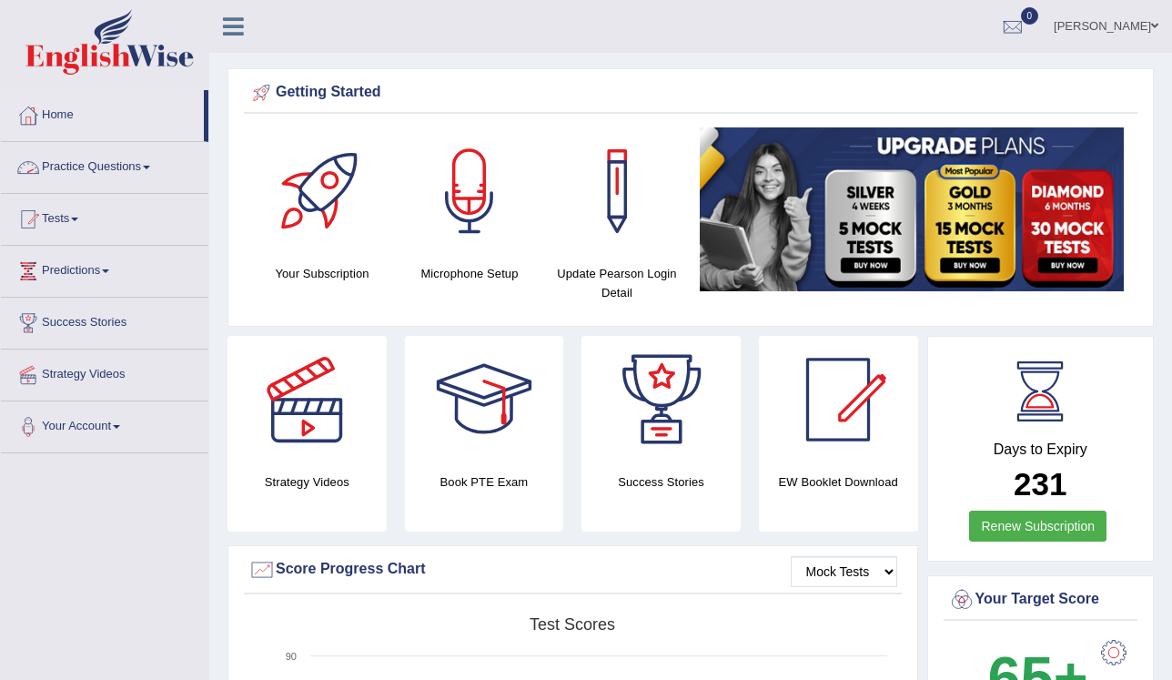
click at [138, 170] on link "Practice Questions" at bounding box center [105, 165] width 208 height 46
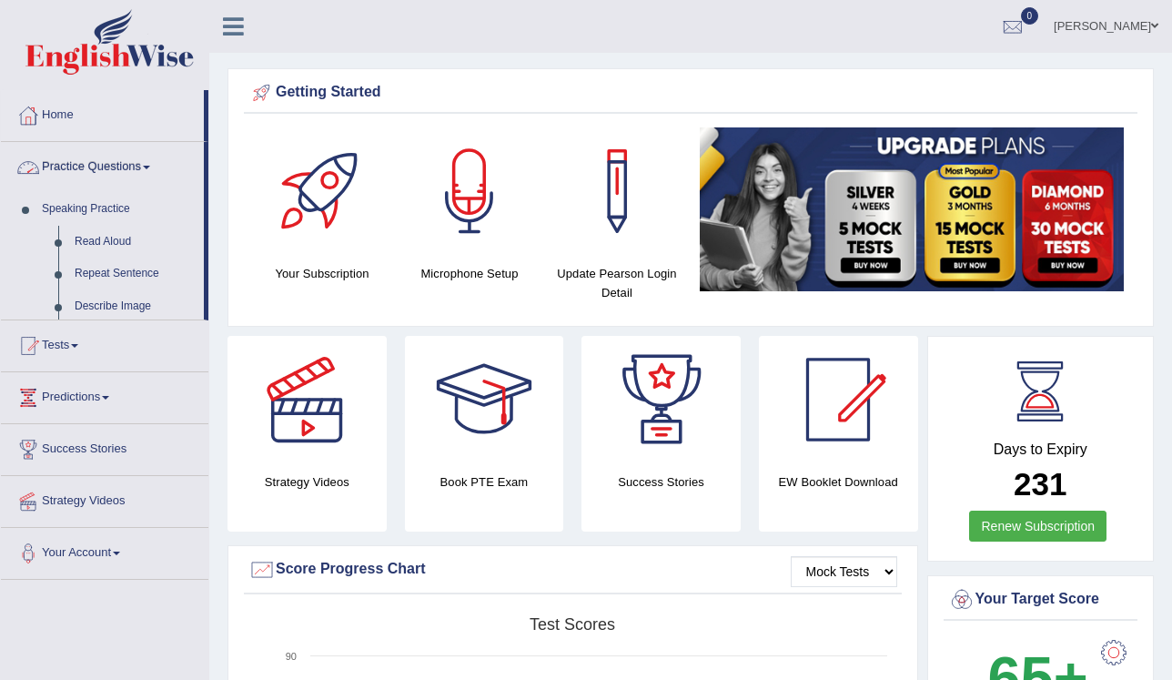
click at [138, 170] on link "Practice Questions" at bounding box center [102, 165] width 203 height 46
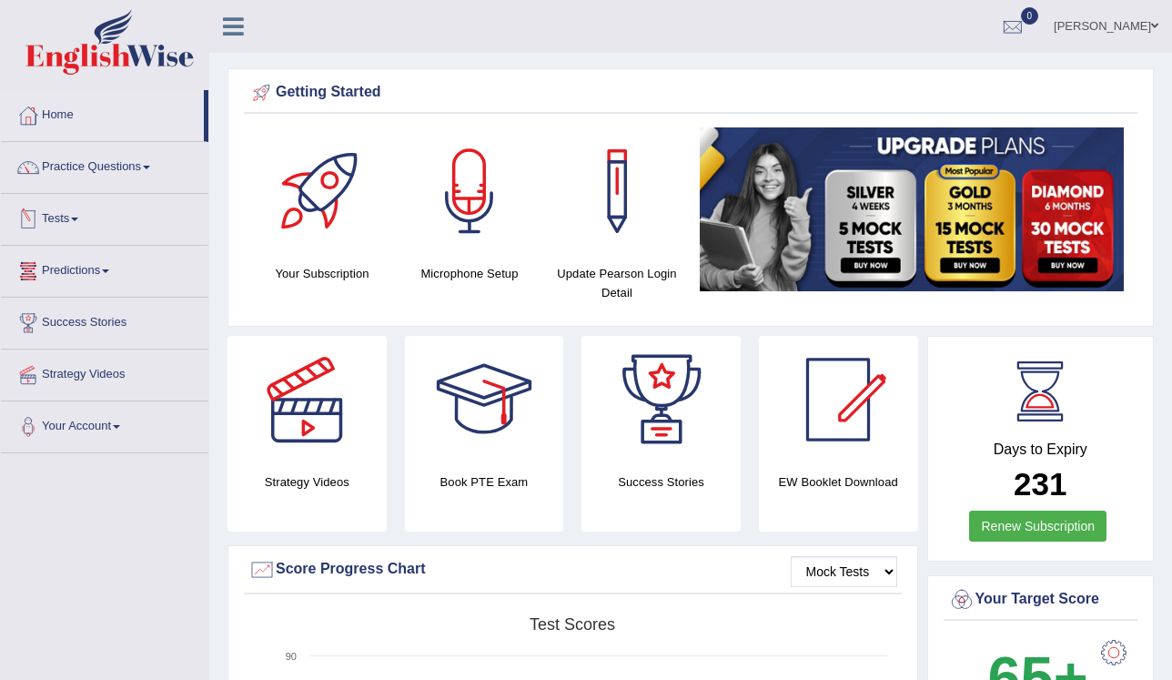
click at [86, 228] on link "Tests" at bounding box center [105, 217] width 208 height 46
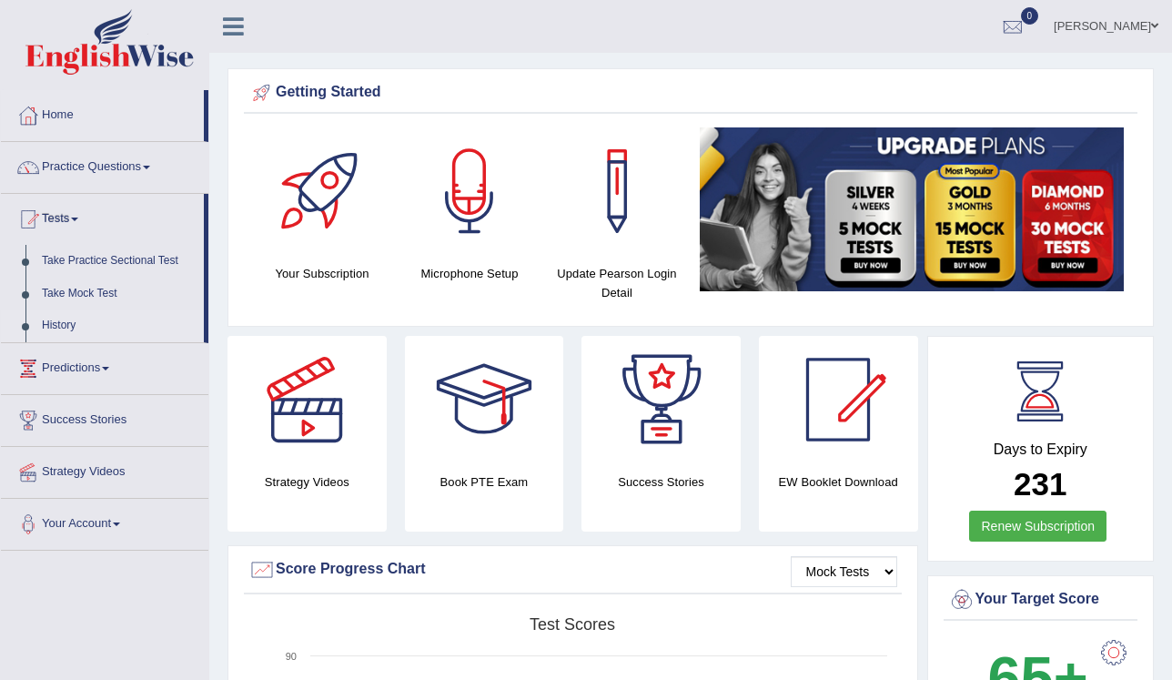
click at [62, 320] on link "History" at bounding box center [119, 326] width 170 height 33
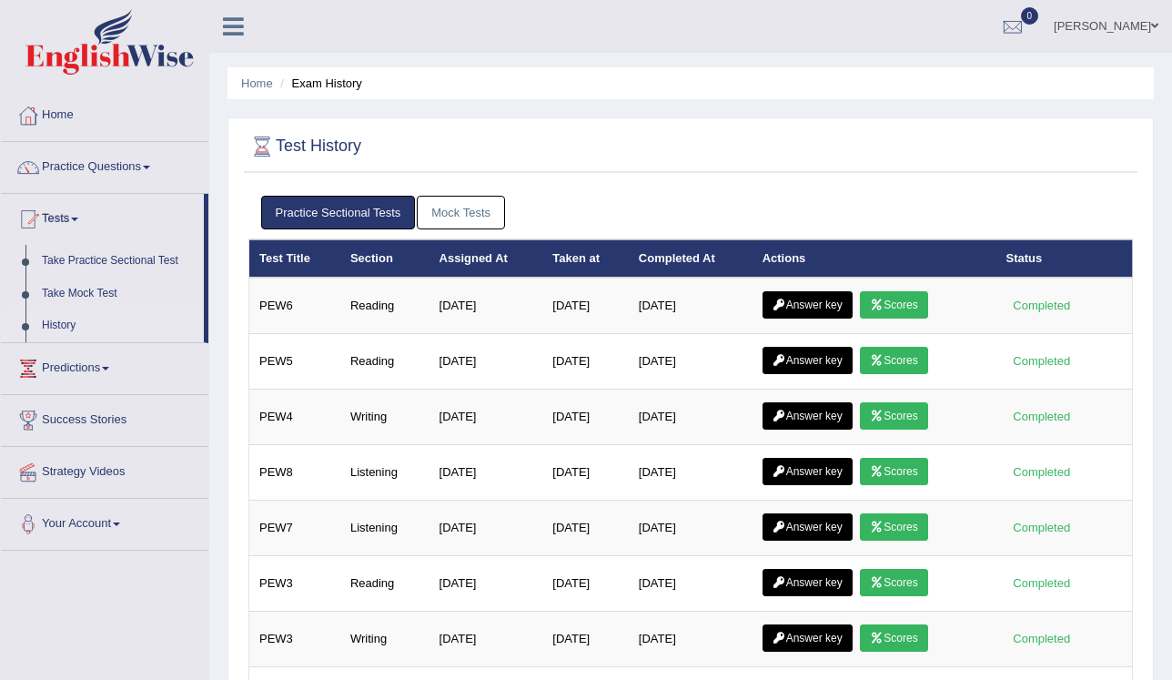
click at [482, 210] on link "Mock Tests" at bounding box center [461, 213] width 88 height 34
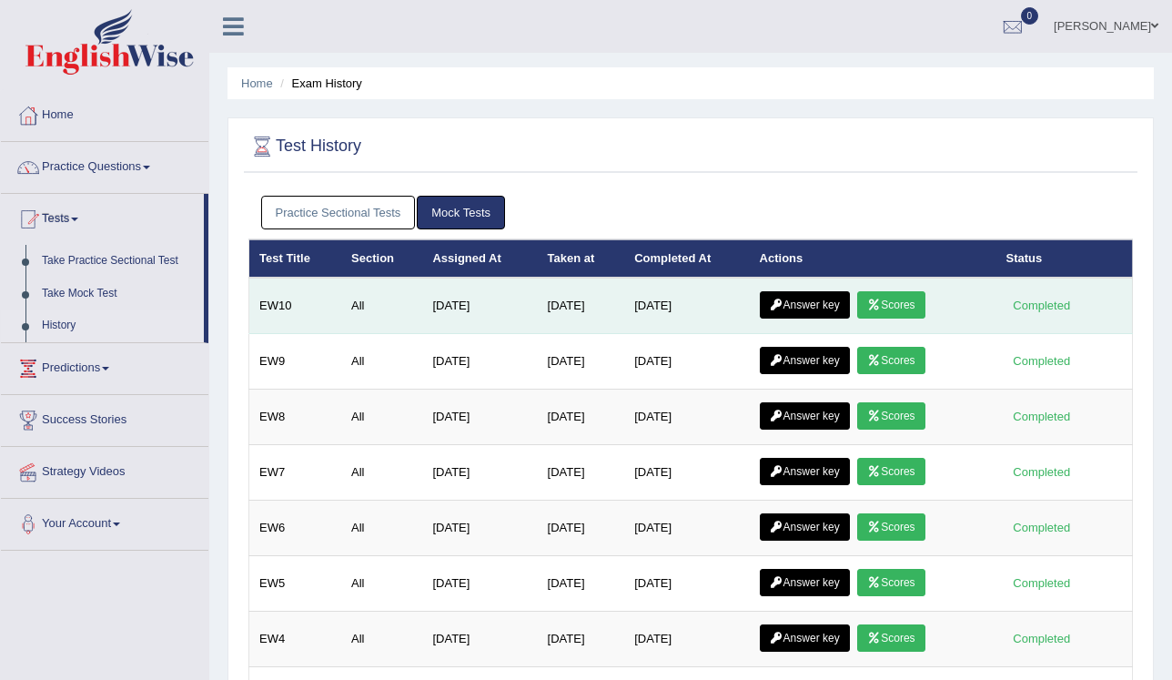
click at [784, 299] on icon at bounding box center [777, 304] width 14 height 11
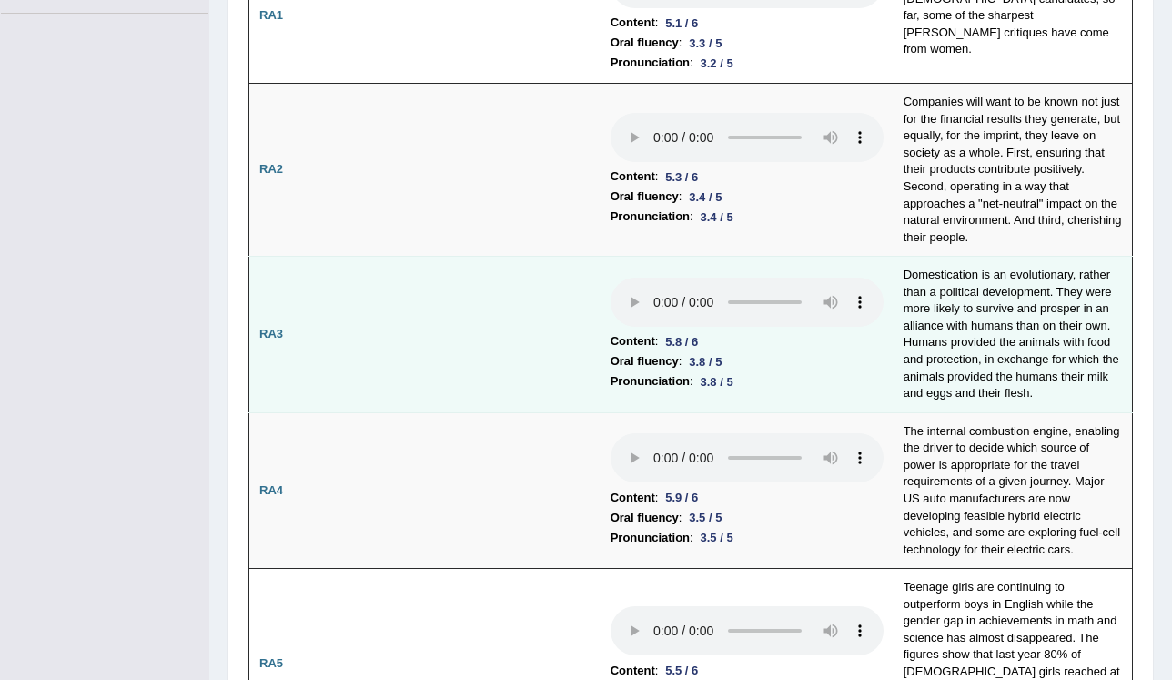
scroll to position [146, 0]
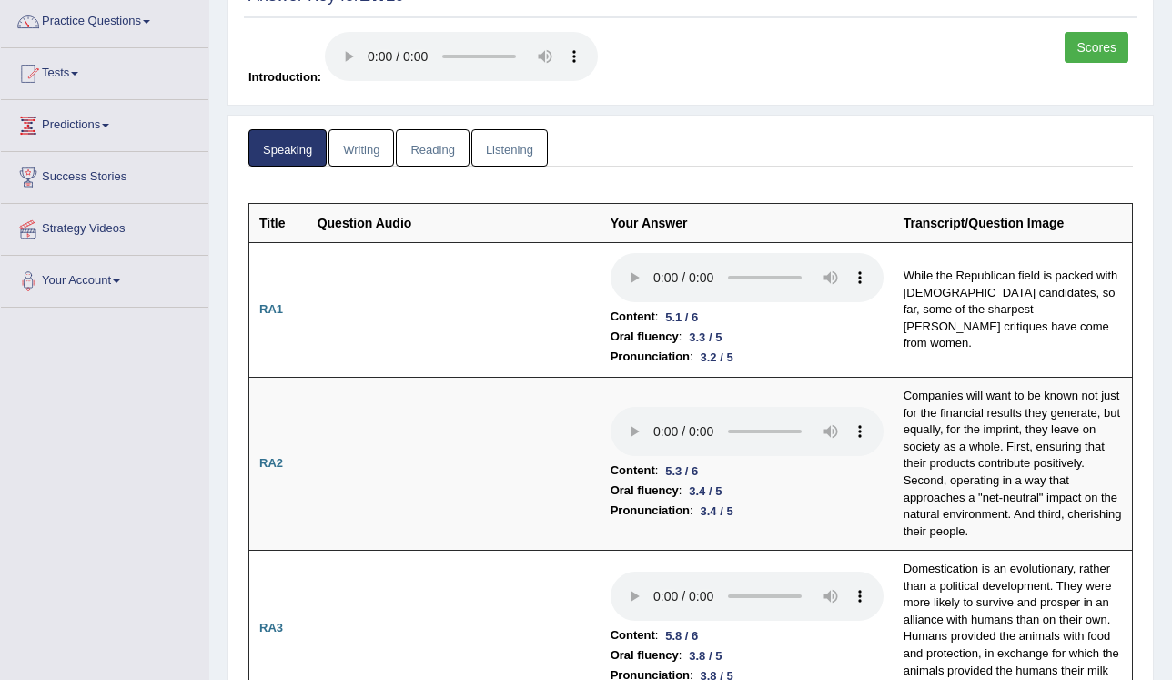
click at [360, 153] on link "Writing" at bounding box center [362, 147] width 66 height 37
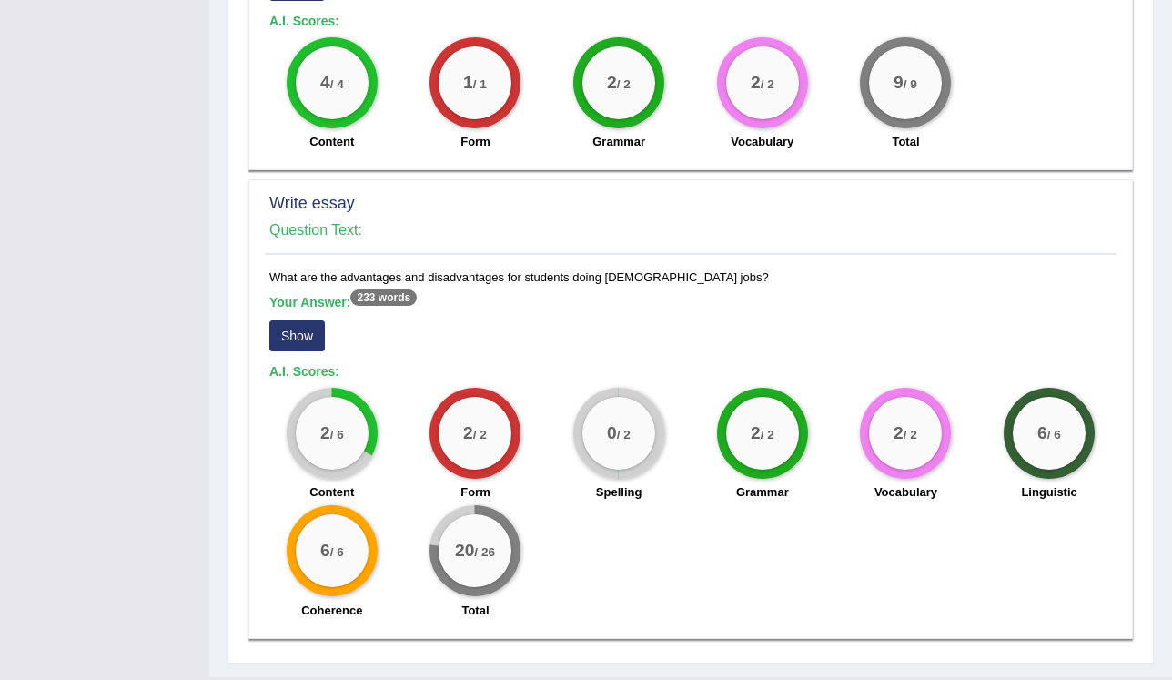
scroll to position [1381, 0]
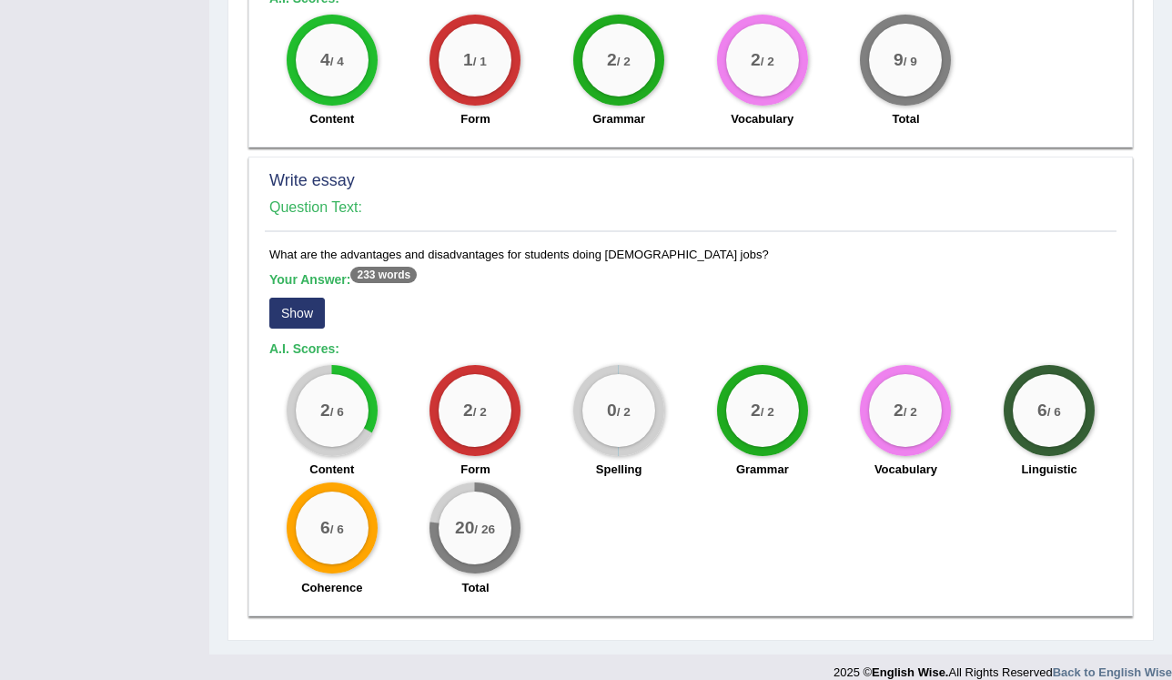
click at [302, 298] on button "Show" at bounding box center [297, 313] width 56 height 31
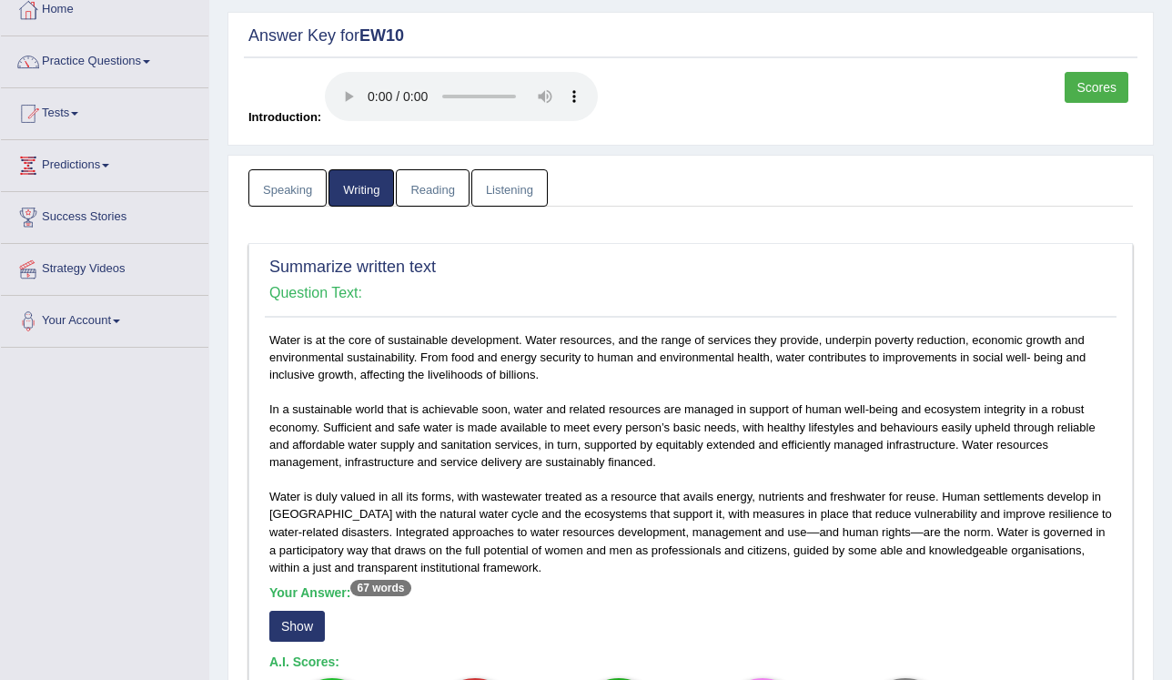
scroll to position [0, 0]
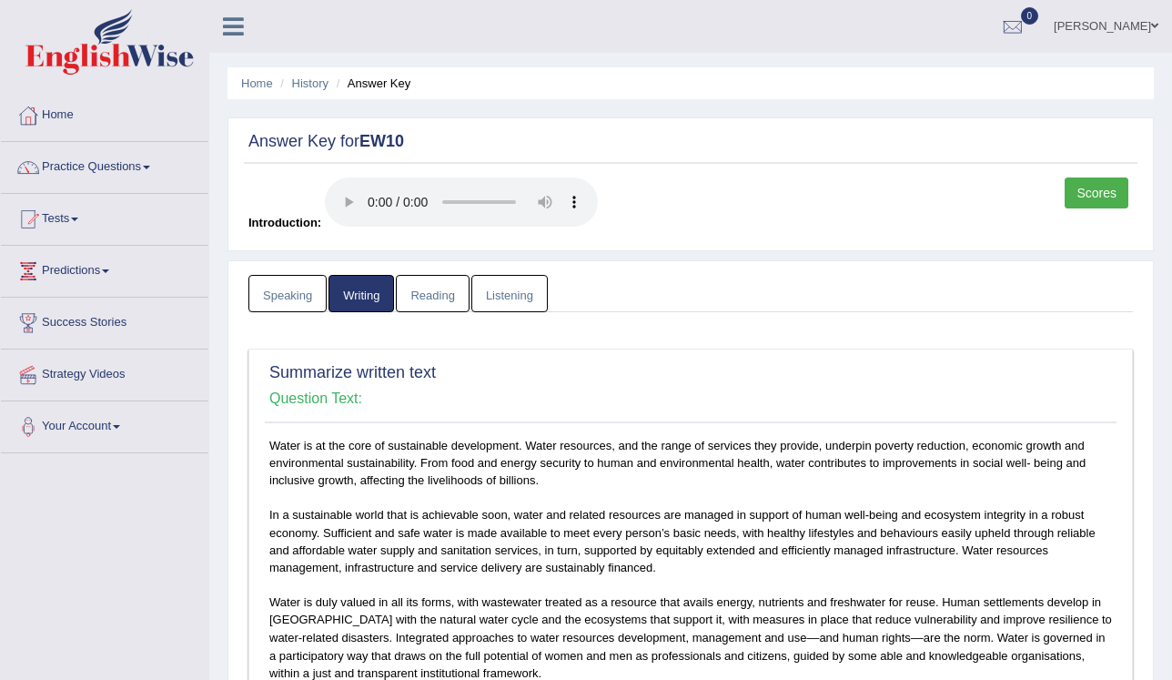
click at [443, 289] on link "Reading" at bounding box center [432, 293] width 73 height 37
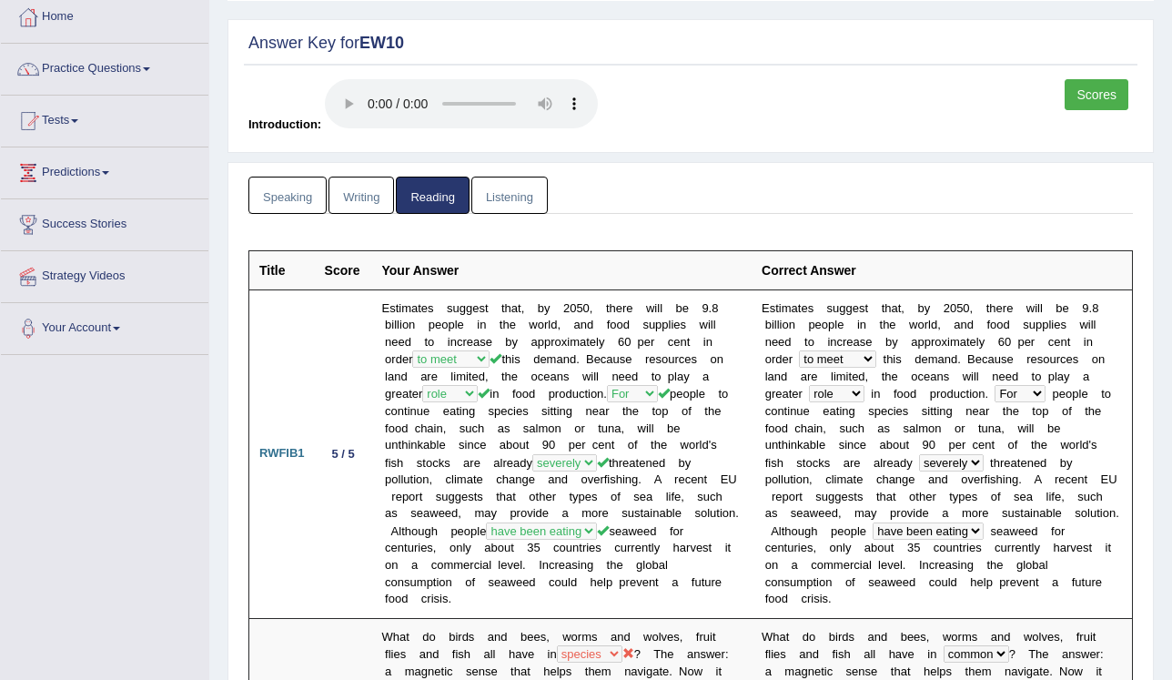
scroll to position [73, 0]
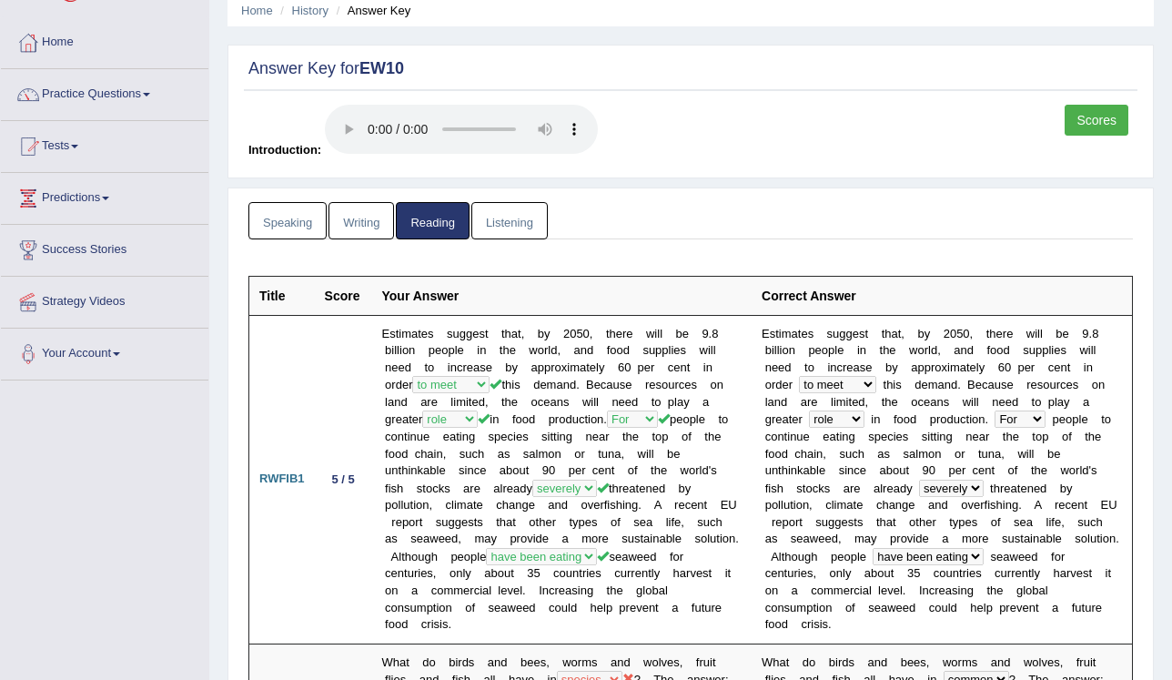
click at [536, 228] on link "Listening" at bounding box center [510, 220] width 76 height 37
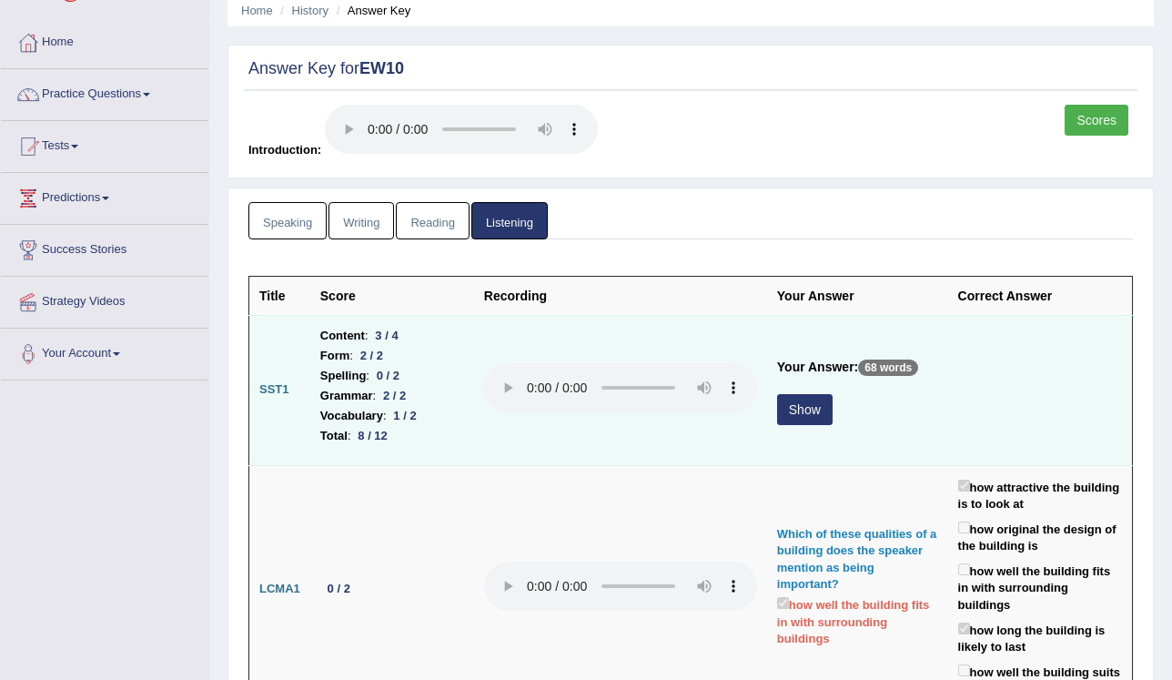
click at [797, 415] on button "Show" at bounding box center [805, 409] width 56 height 31
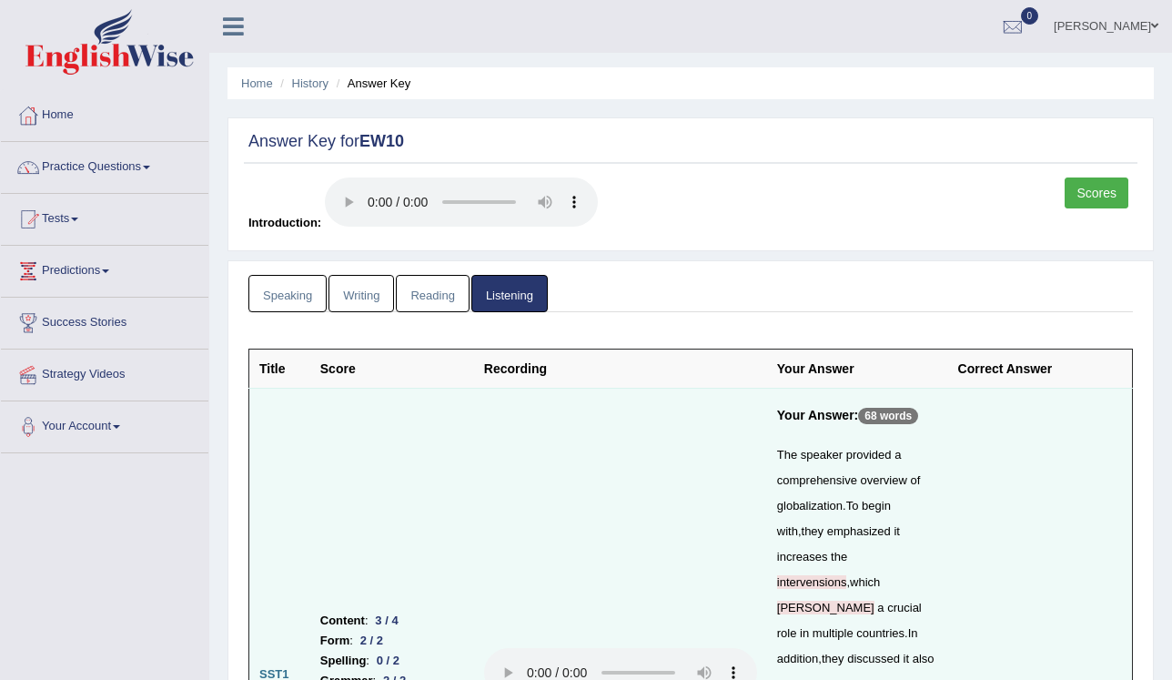
scroll to position [0, 0]
click at [1085, 198] on link "Scores" at bounding box center [1097, 193] width 64 height 31
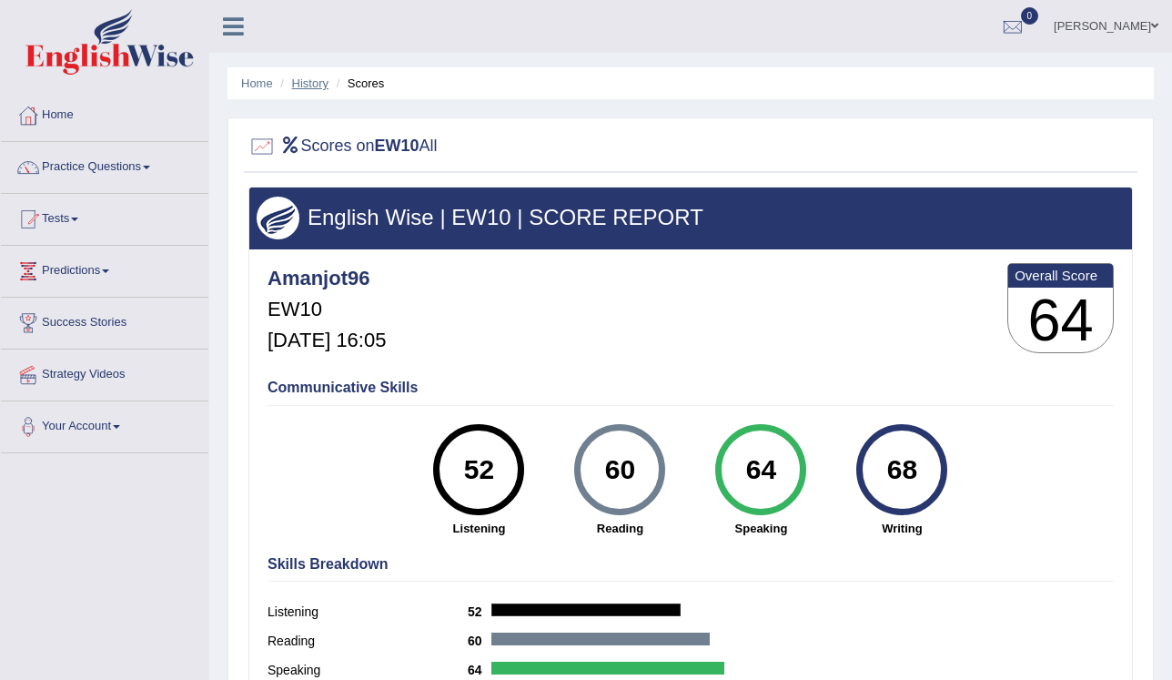
click at [313, 79] on link "History" at bounding box center [310, 83] width 36 height 14
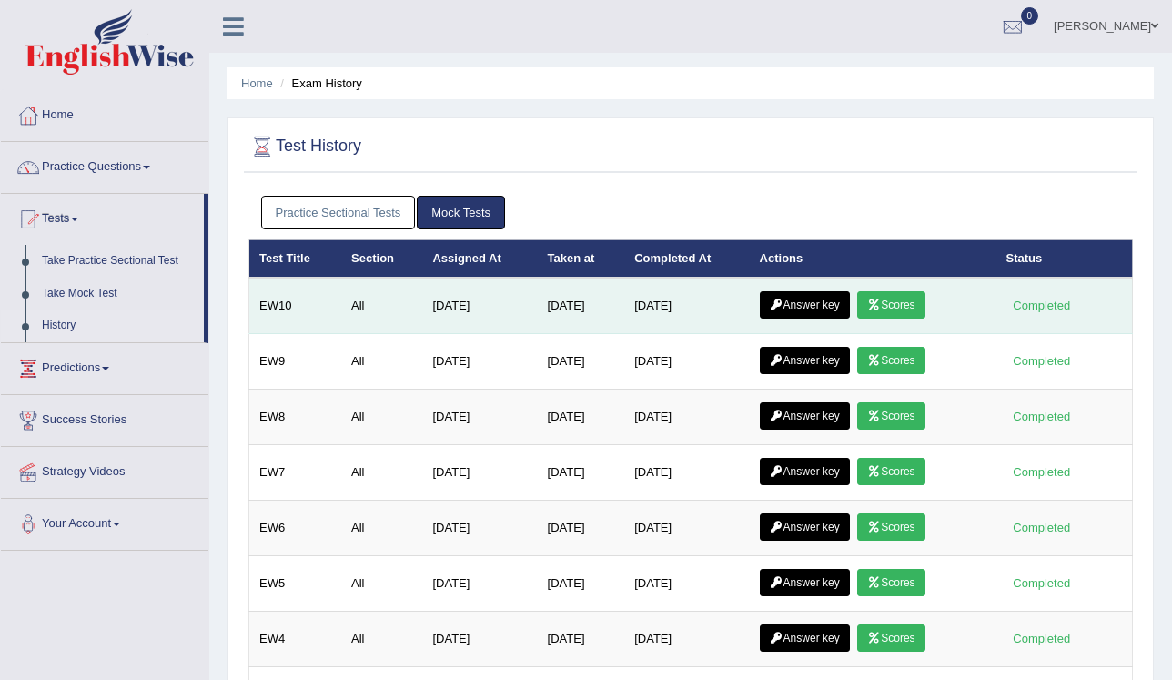
click at [797, 305] on link "Answer key" at bounding box center [805, 304] width 90 height 27
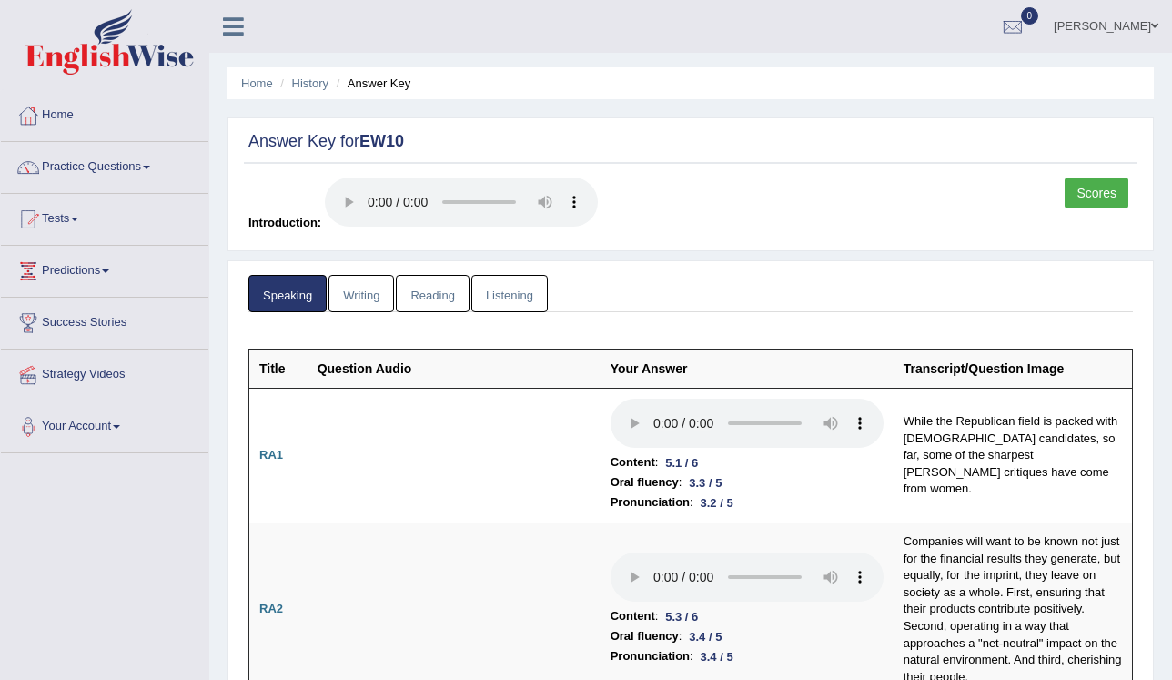
click at [374, 293] on link "Writing" at bounding box center [362, 293] width 66 height 37
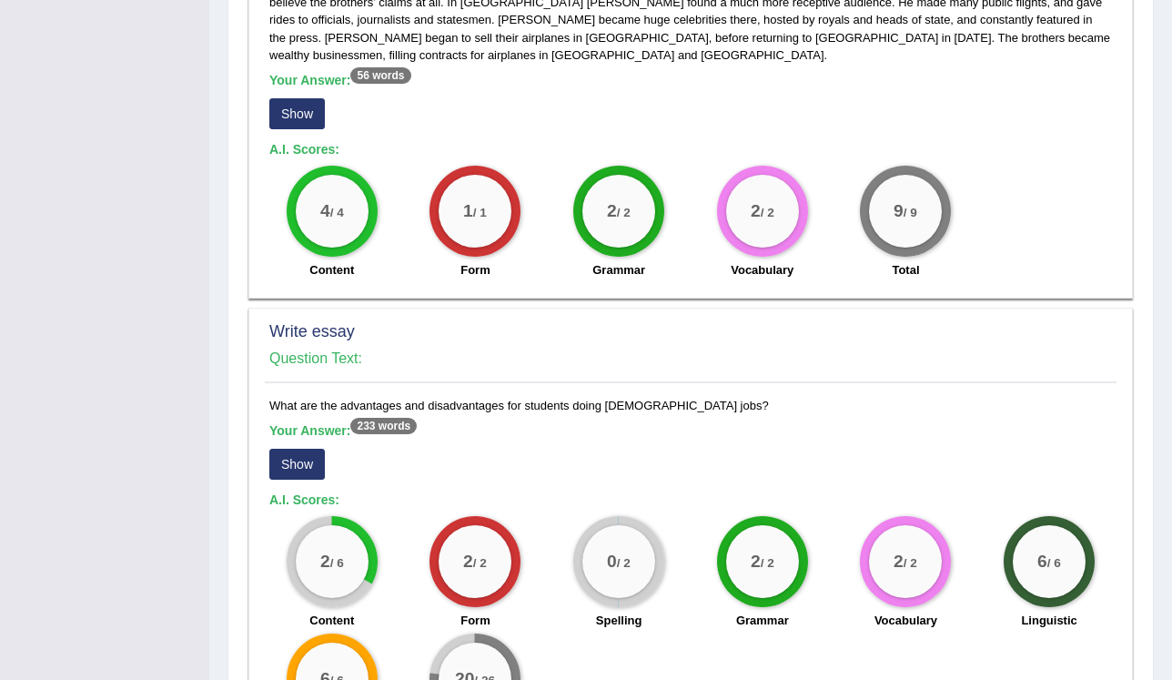
scroll to position [1381, 0]
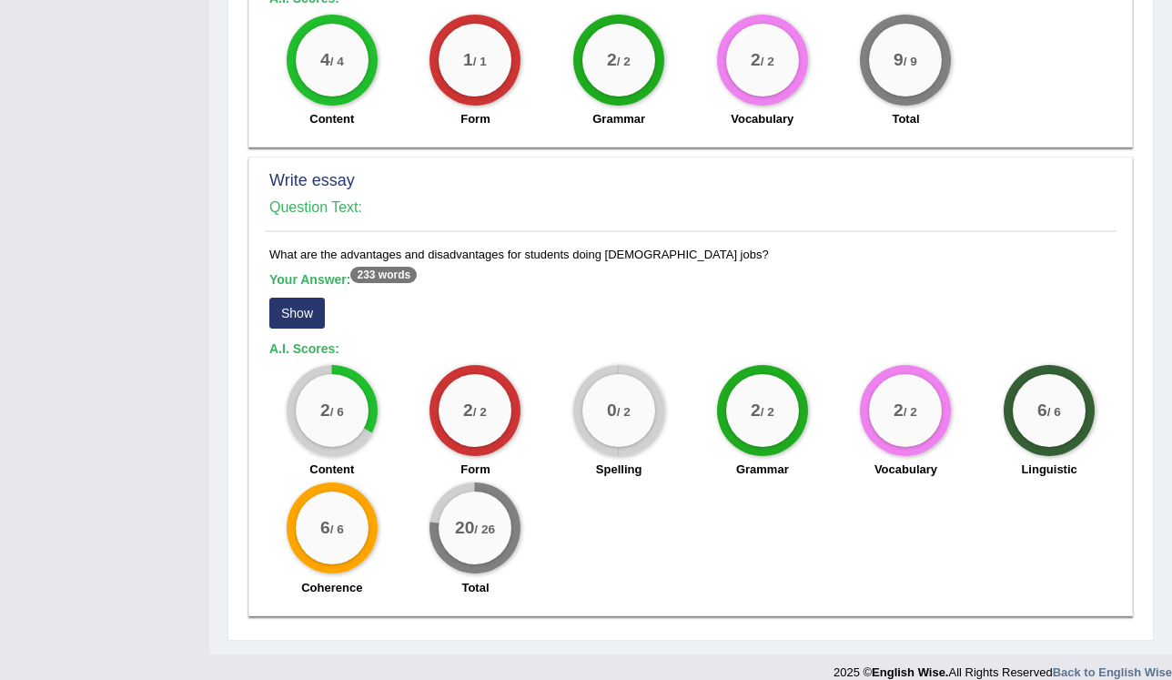
click at [317, 298] on button "Show" at bounding box center [297, 313] width 56 height 31
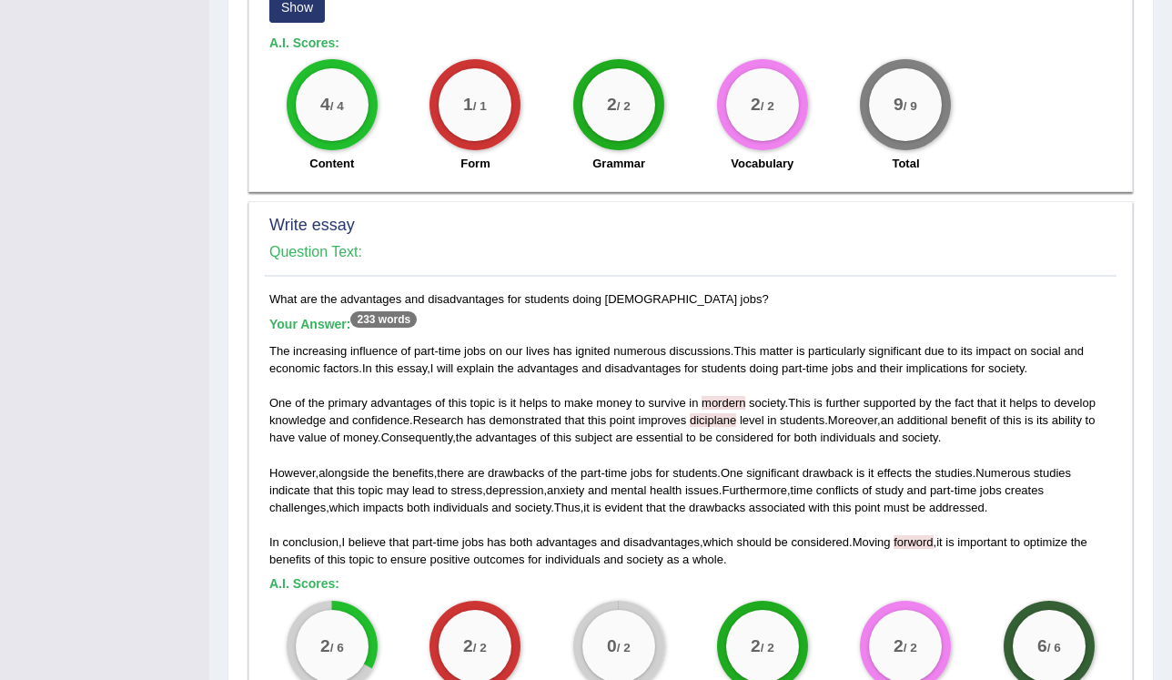
drag, startPoint x: 618, startPoint y: 256, endPoint x: 643, endPoint y: 252, distance: 24.8
drag, startPoint x: 643, startPoint y: 252, endPoint x: 634, endPoint y: 299, distance: 47.3
click at [634, 317] on h5 "Your Answer: 233 words" at bounding box center [690, 325] width 843 height 16
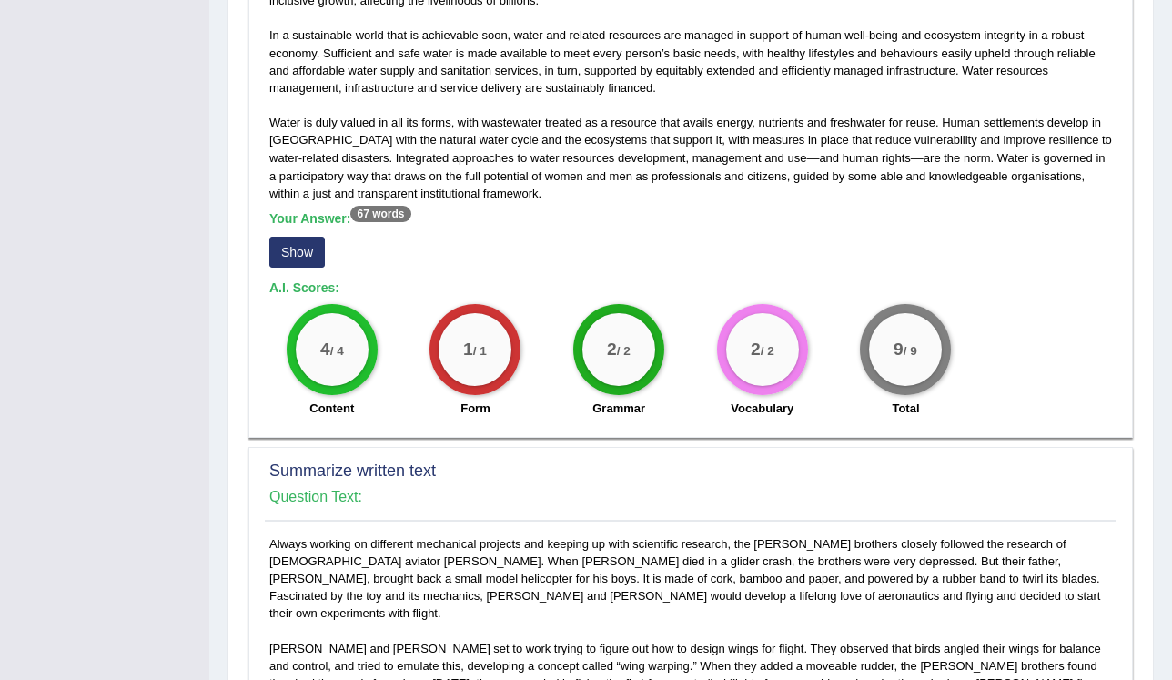
scroll to position [116, 0]
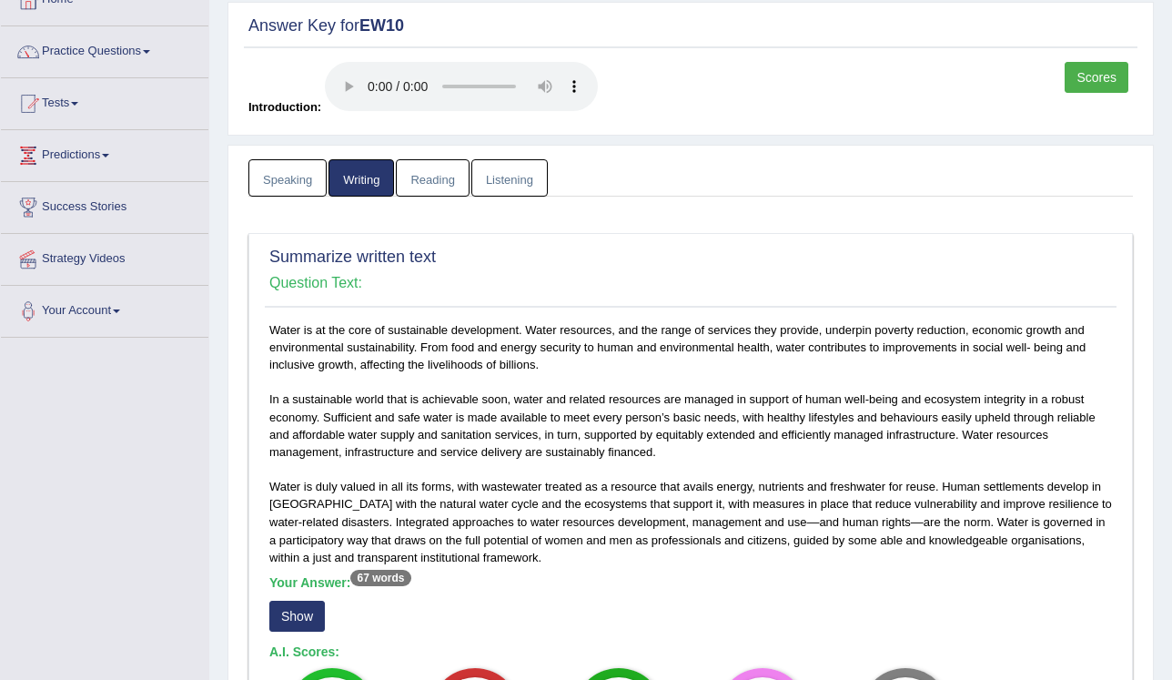
click at [444, 181] on link "Reading" at bounding box center [432, 177] width 73 height 37
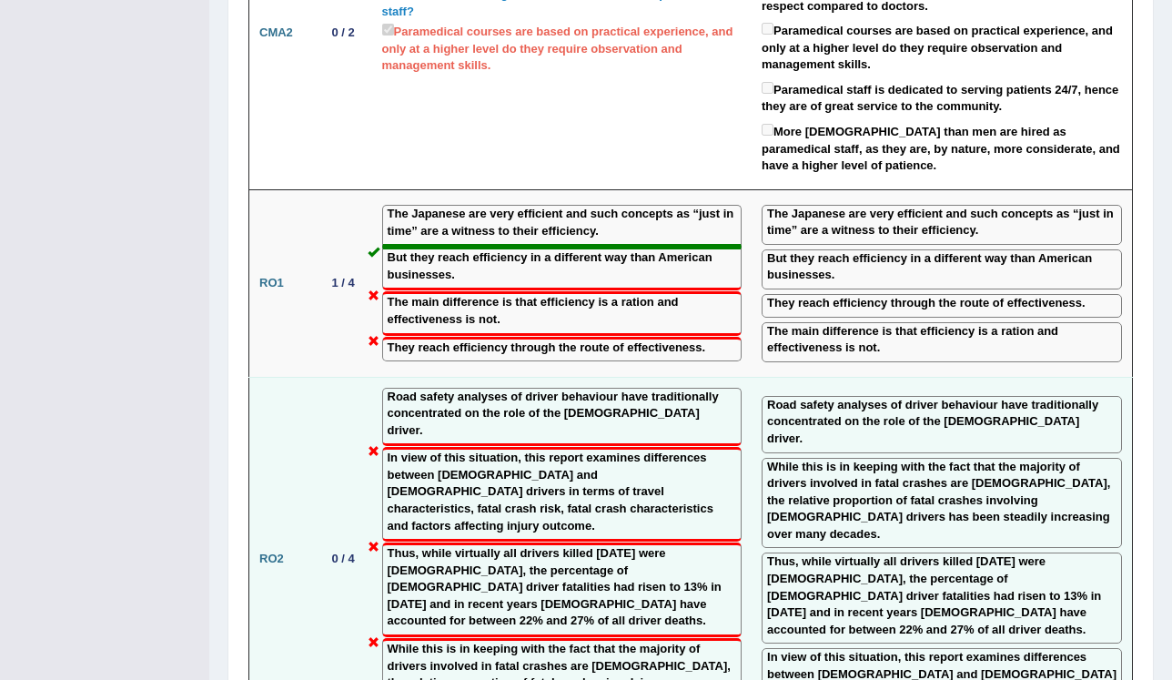
scroll to position [2446, 0]
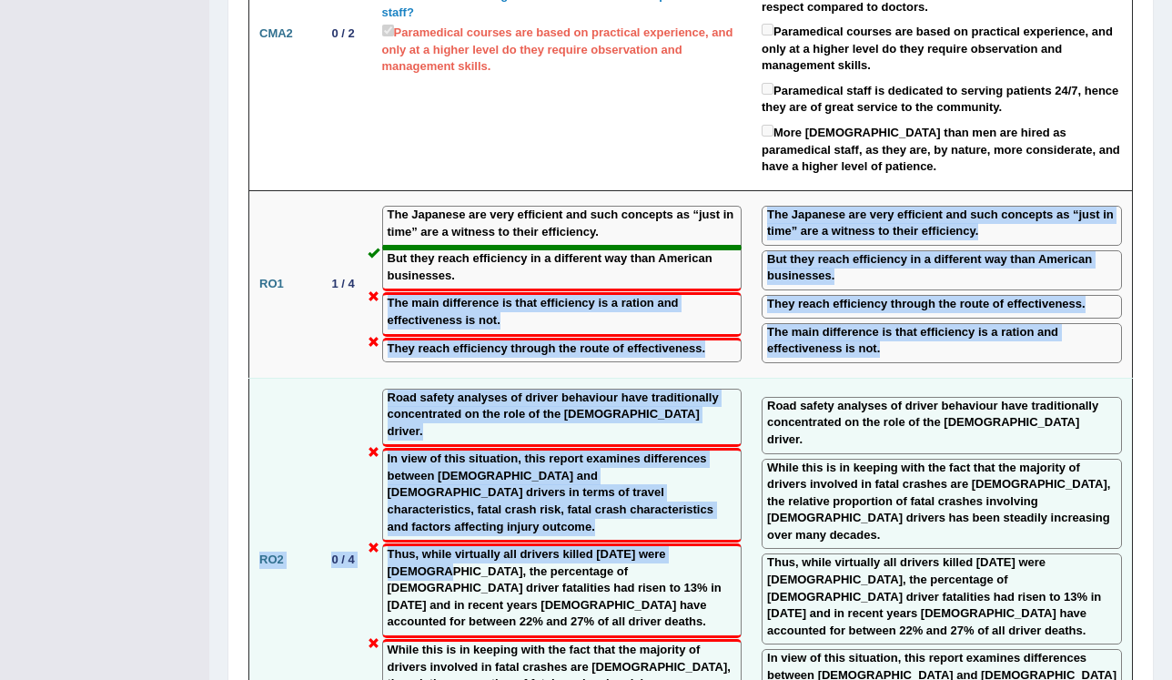
drag, startPoint x: 647, startPoint y: 218, endPoint x: 695, endPoint y: 463, distance: 249.4
